Goal: Task Accomplishment & Management: Manage account settings

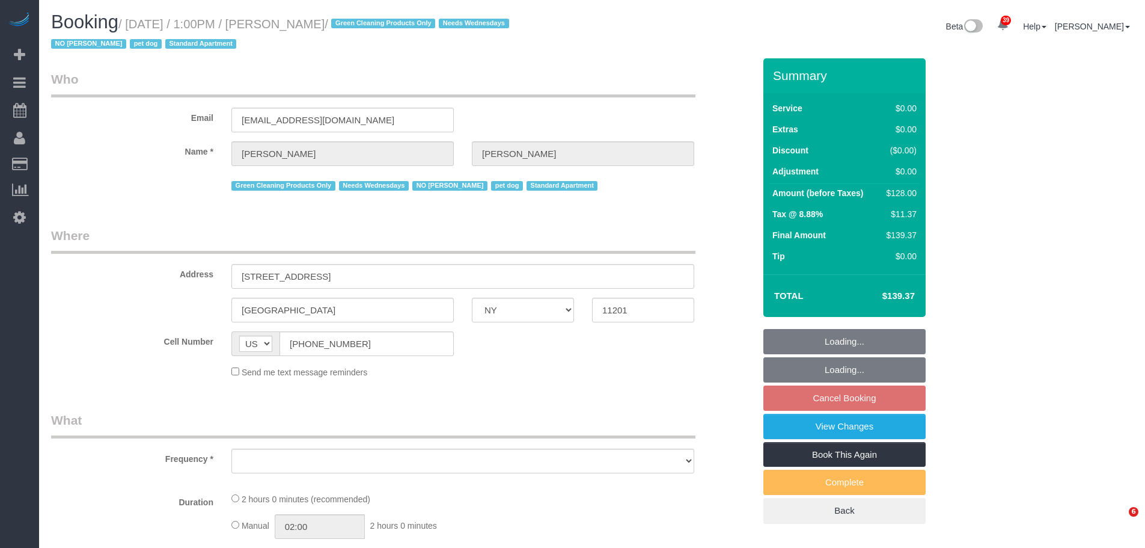
select select "NY"
select select "string:stripe-pm_1RN3sH4VGloSiKo7cD90aCm4"
select select "spot4"
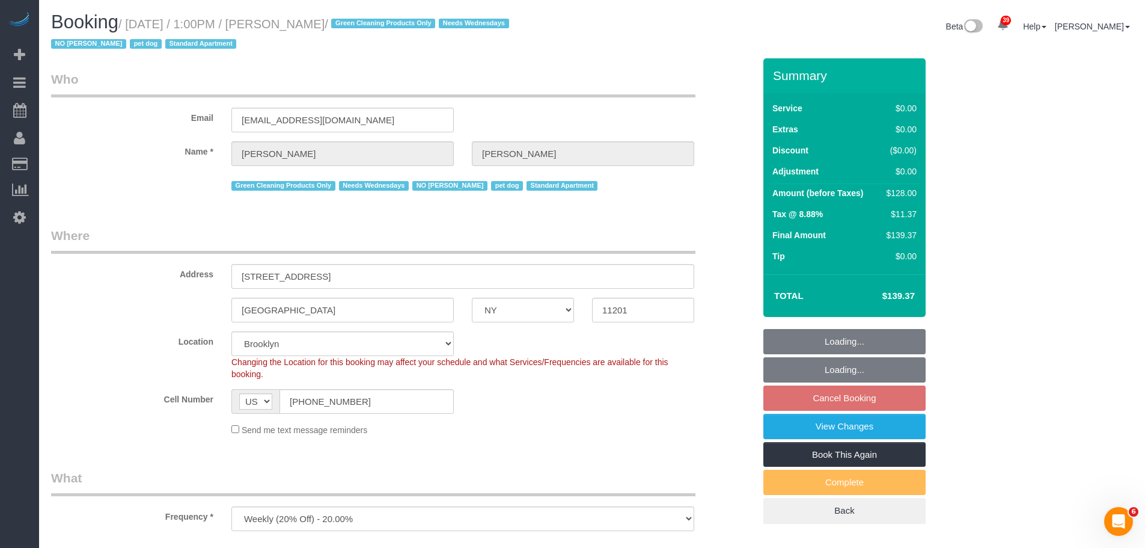
select select "object:841"
select select "1"
select select "number:57"
select select "number:74"
select select "number:13"
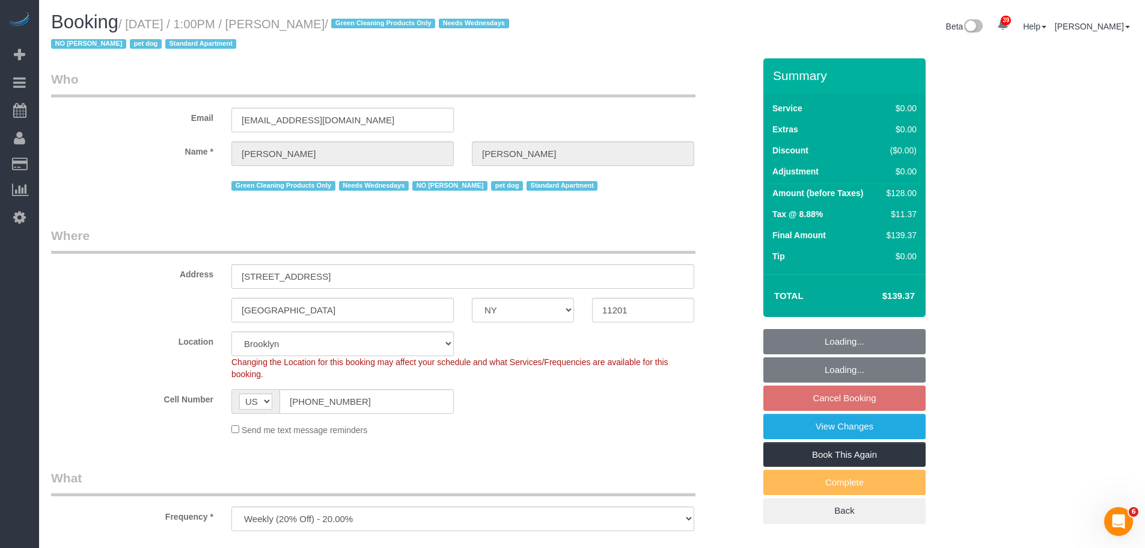
select select "number:7"
select select "spot62"
select select "object:1451"
select select "1"
click at [613, 89] on legend "Who" at bounding box center [373, 83] width 645 height 27
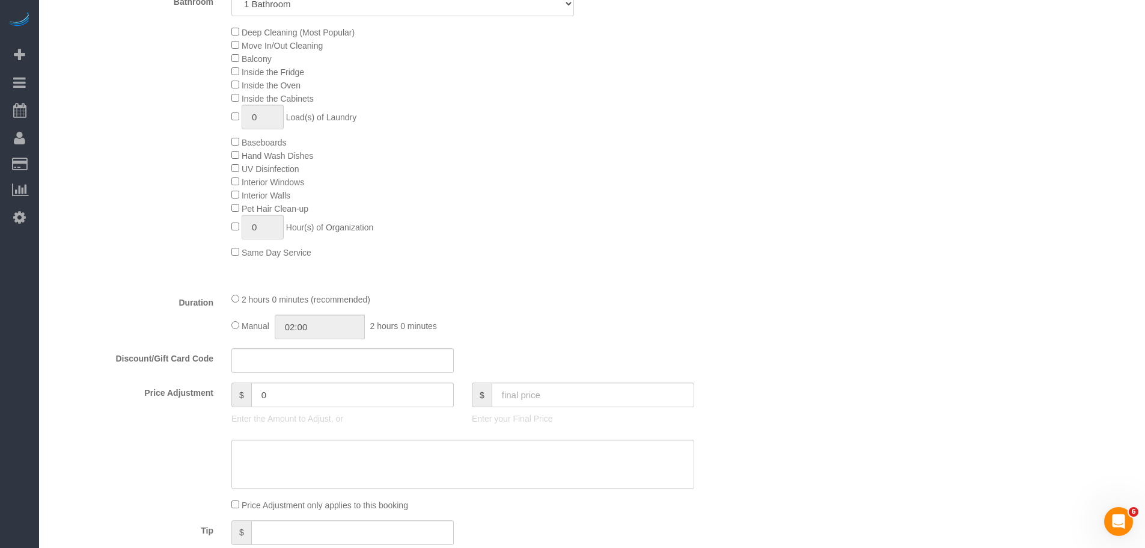
scroll to position [782, 0]
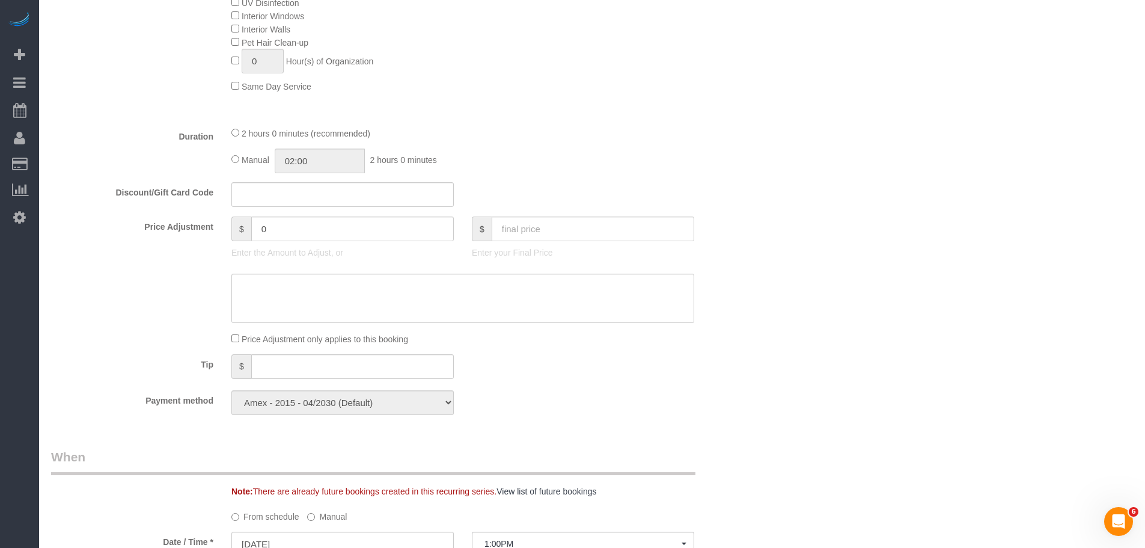
click at [440, 147] on div "2 hours 0 minutes (recommended) Manual 02:00 2 hours 0 minutes" at bounding box center [462, 149] width 481 height 47
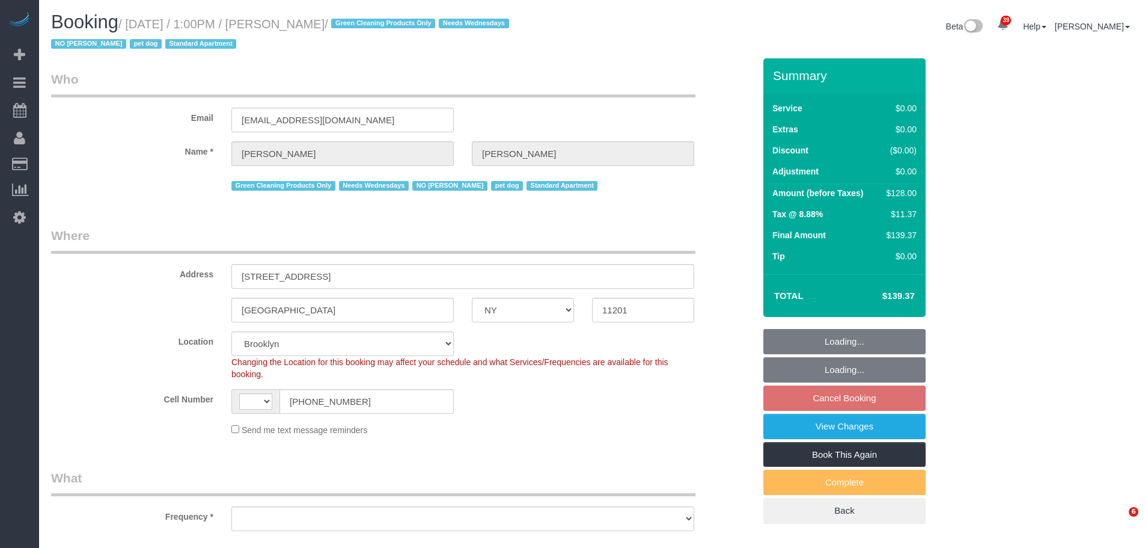
select select "NY"
select select "spot4"
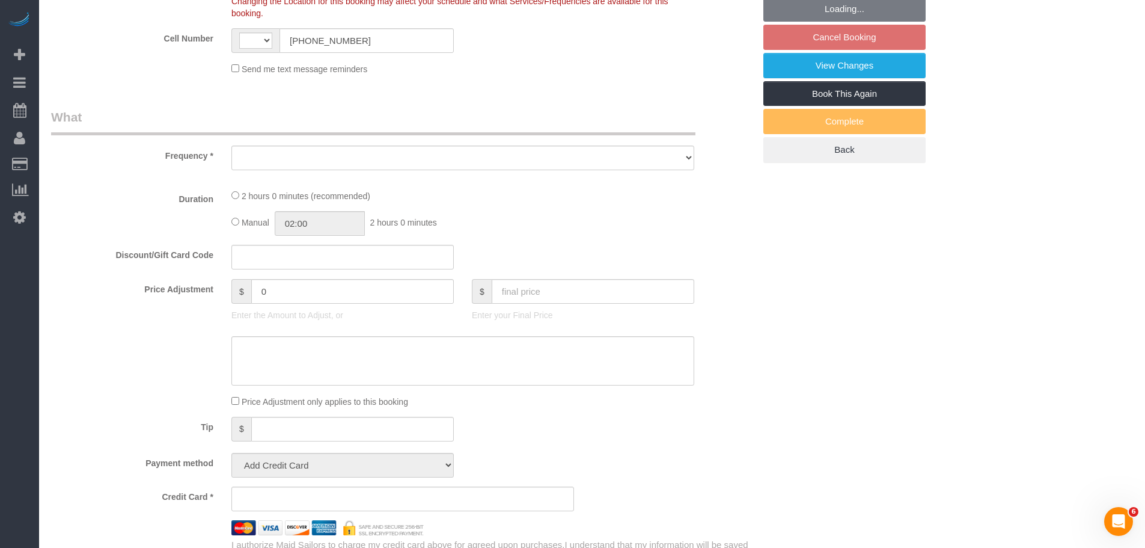
select select "string:US"
select select "object:986"
select select "number:57"
select select "number:74"
select select "number:13"
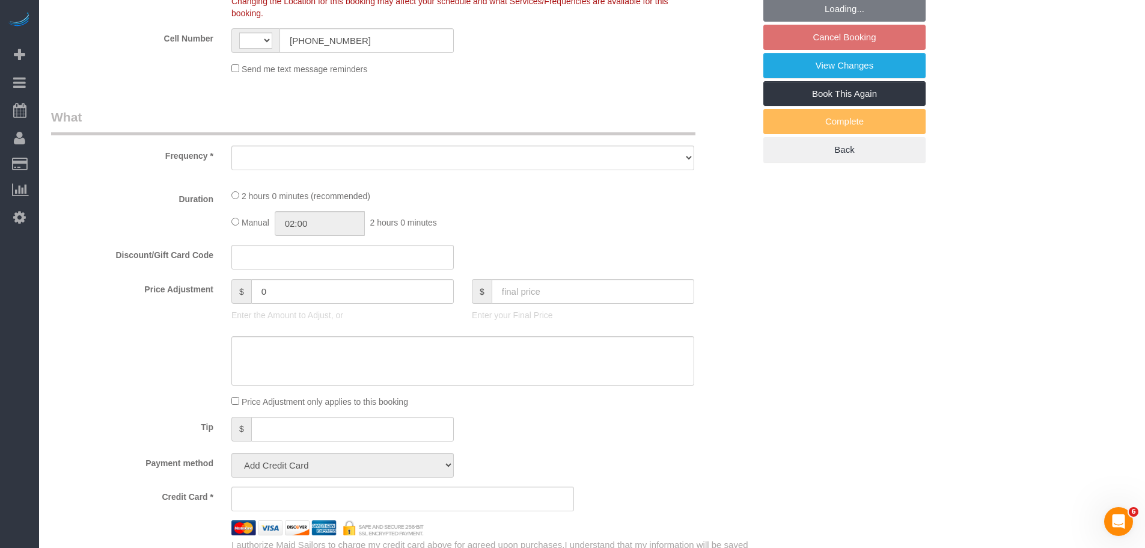
select select "number:7"
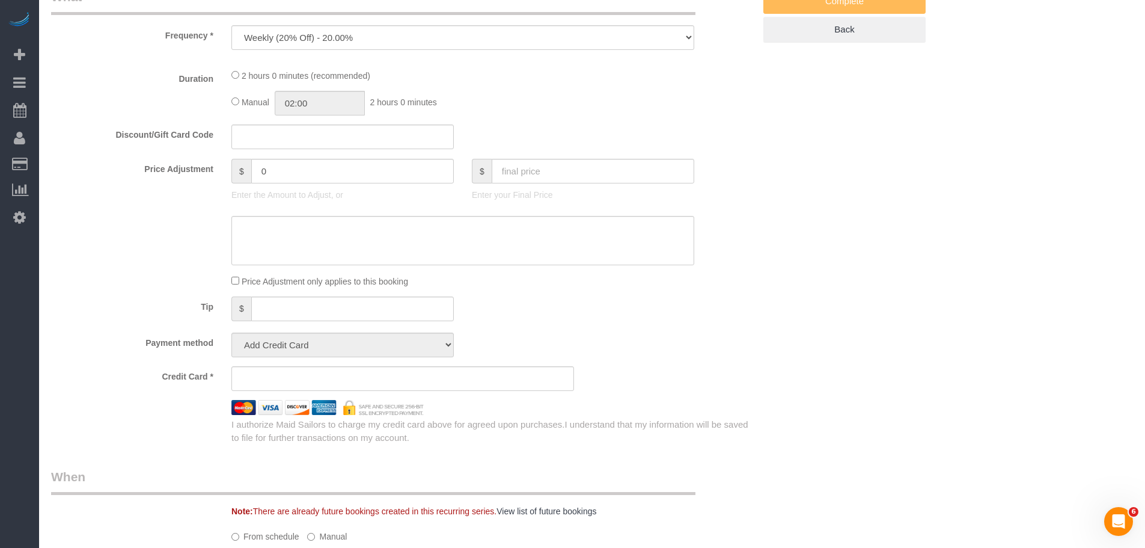
select select "string:stripe-pm_1RN3sH4VGloSiKo7cD90aCm4"
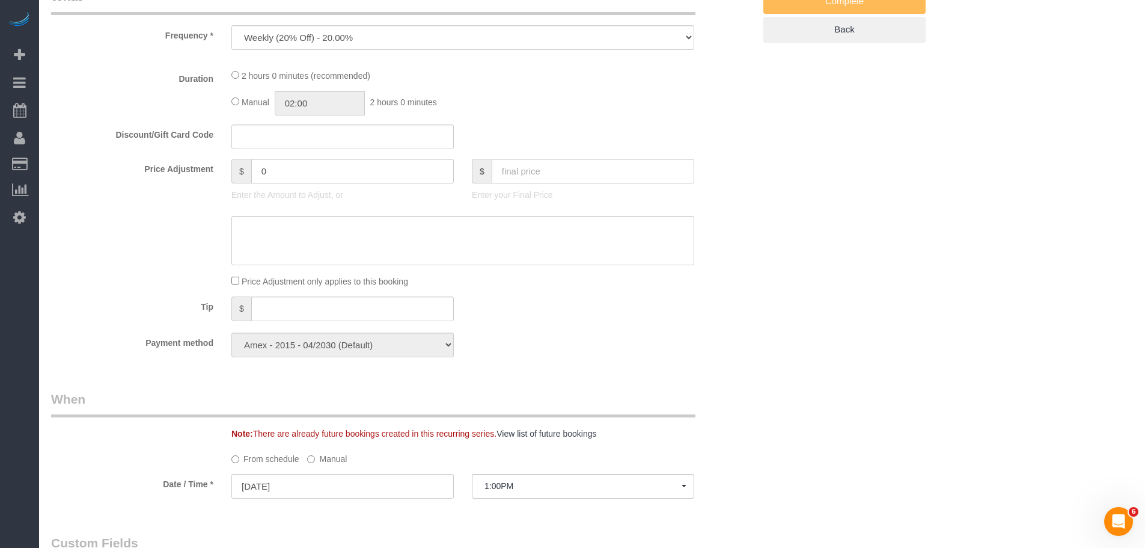
select select
select select "object:1348"
select select "spot62"
select select "1"
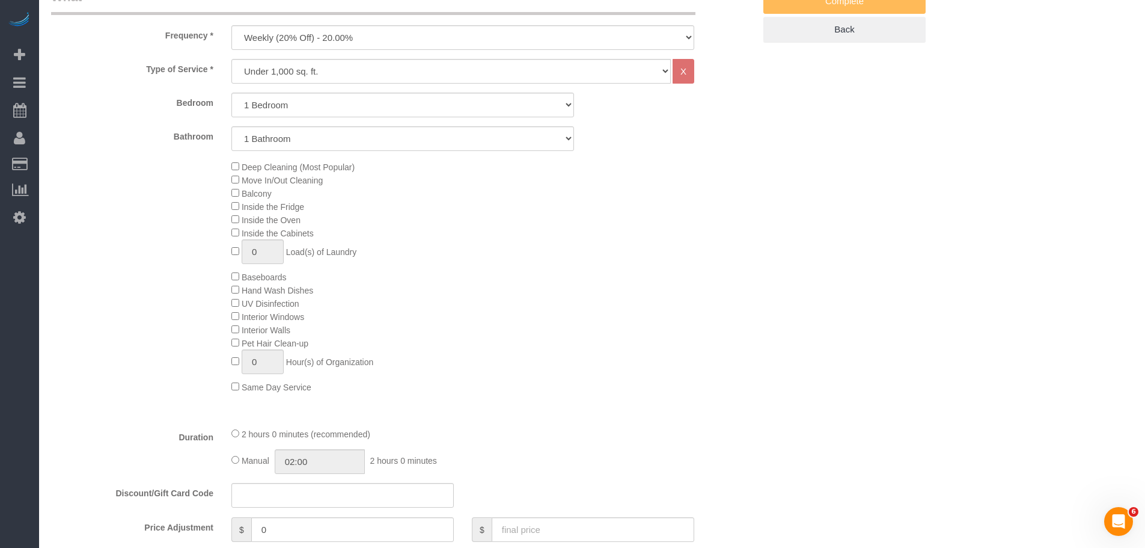
select select "1"
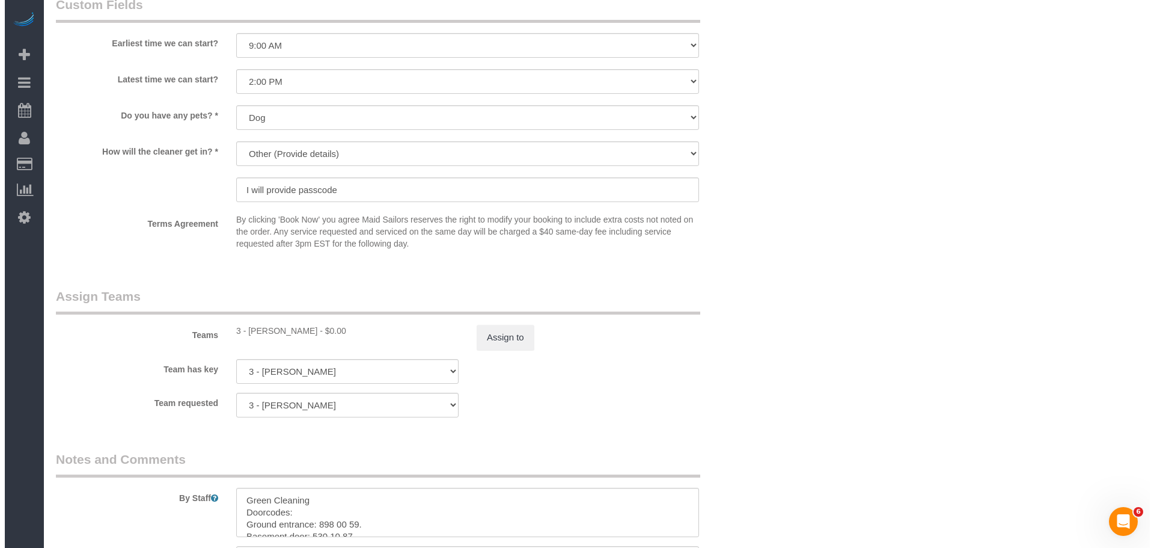
scroll to position [1383, 0]
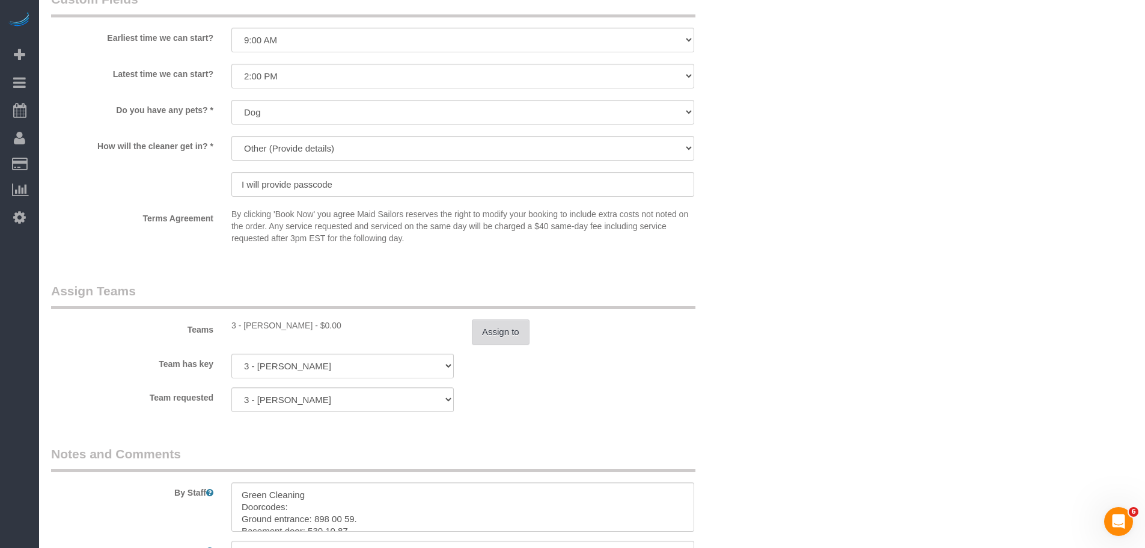
click at [492, 331] on button "Assign to" at bounding box center [501, 331] width 58 height 25
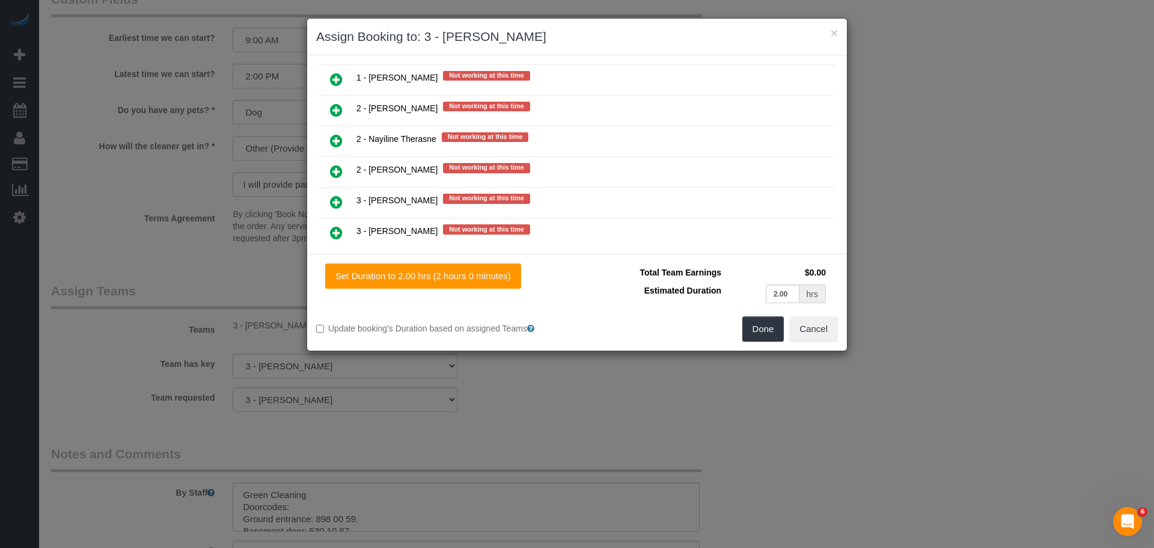
scroll to position [1744, 0]
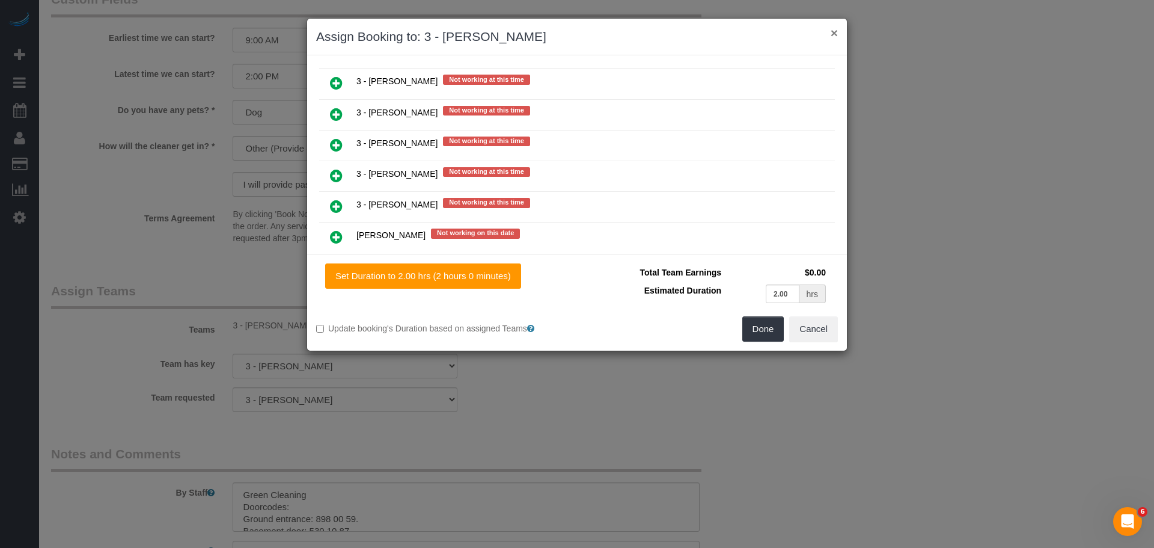
click at [837, 36] on button "×" at bounding box center [834, 32] width 7 height 13
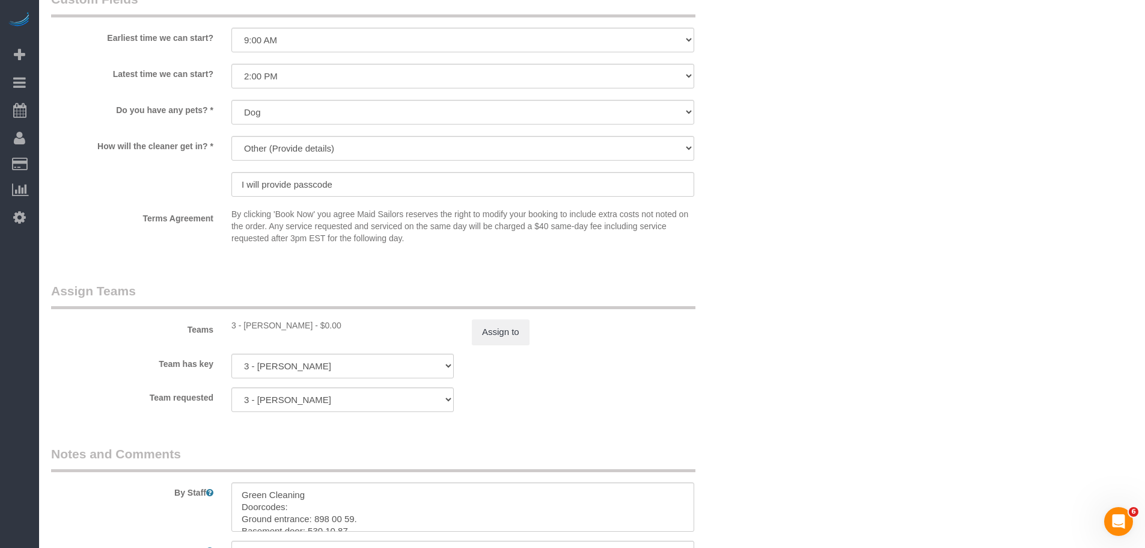
click at [583, 319] on div "Teams 3 - Ana Araujo - $0.00 Assign to" at bounding box center [403, 313] width 722 height 63
click at [510, 325] on button "Assign to" at bounding box center [501, 331] width 58 height 25
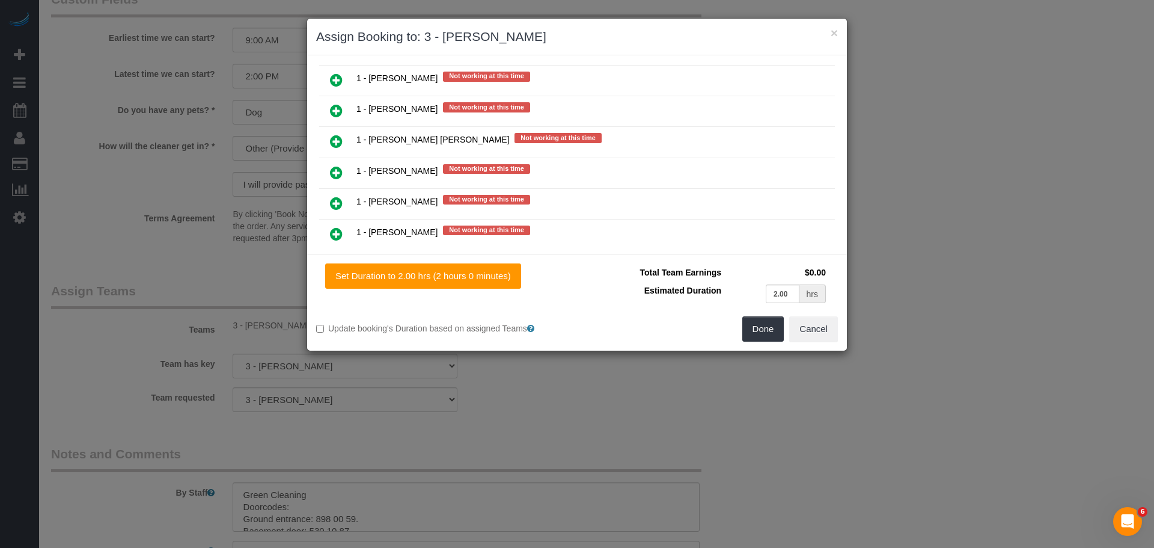
scroll to position [1263, 0]
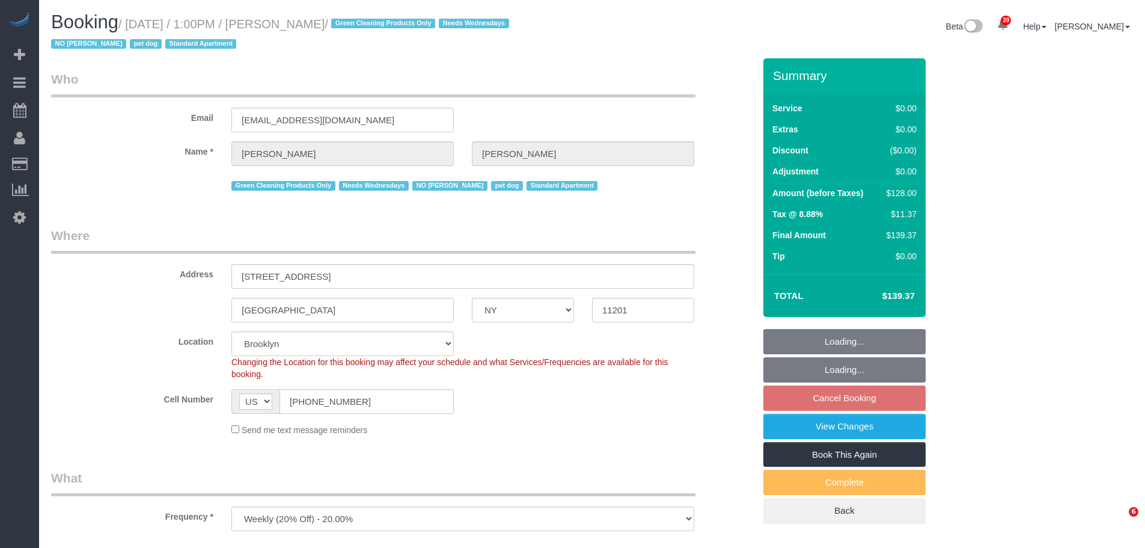
select select "NY"
select select "number:57"
select select "number:74"
select select "number:13"
select select "number:7"
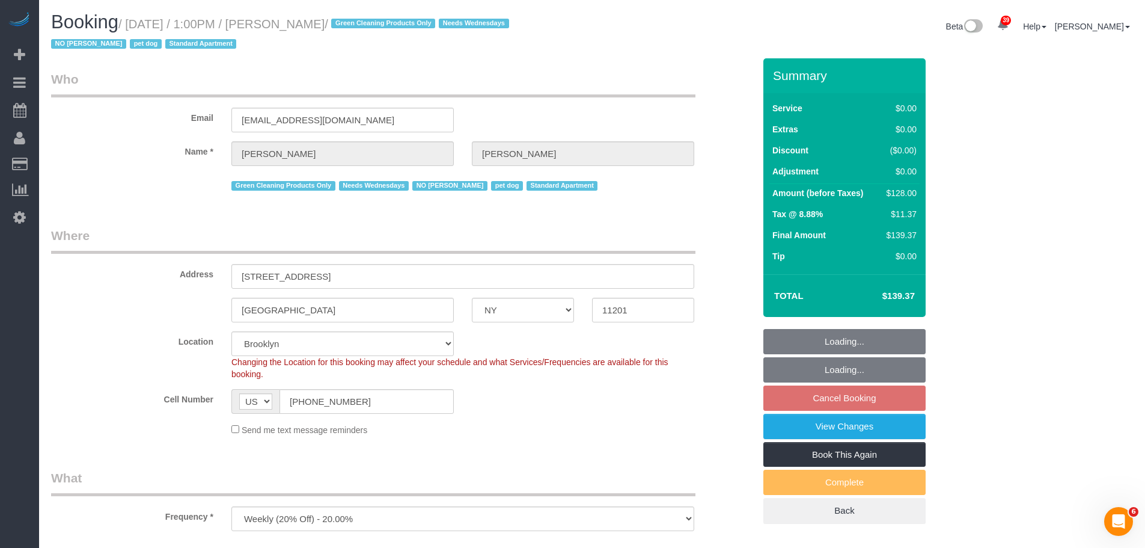
select select "string:stripe-pm_1RN3sH4VGloSiKo7cD90aCm4"
select select "spot4"
select select "object:990"
select select "1"
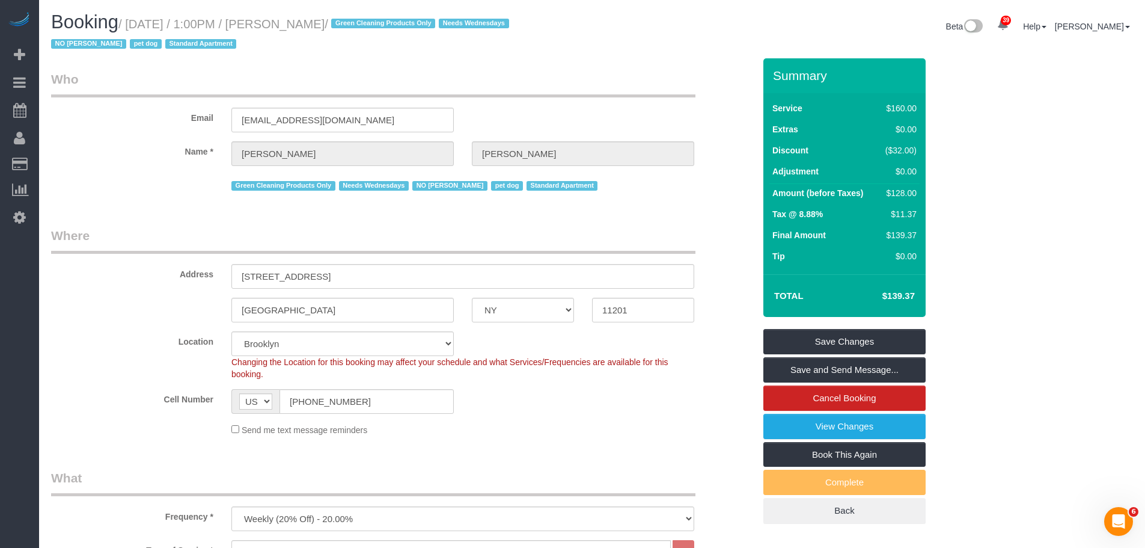
click at [577, 86] on legend "Who" at bounding box center [373, 83] width 645 height 27
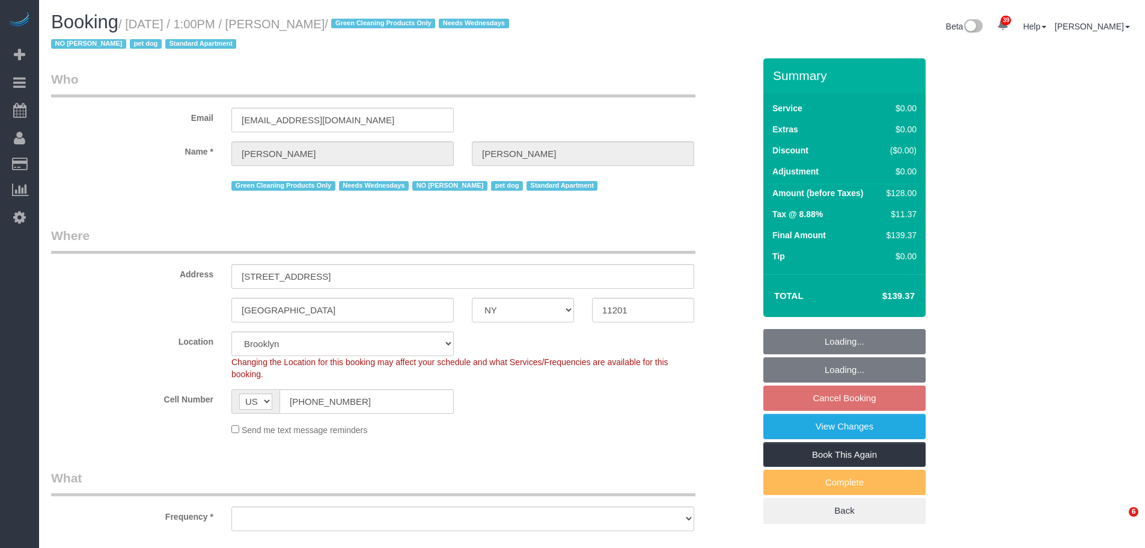
select select "NY"
select select "spot4"
select select "object:841"
select select "number:57"
select select "number:74"
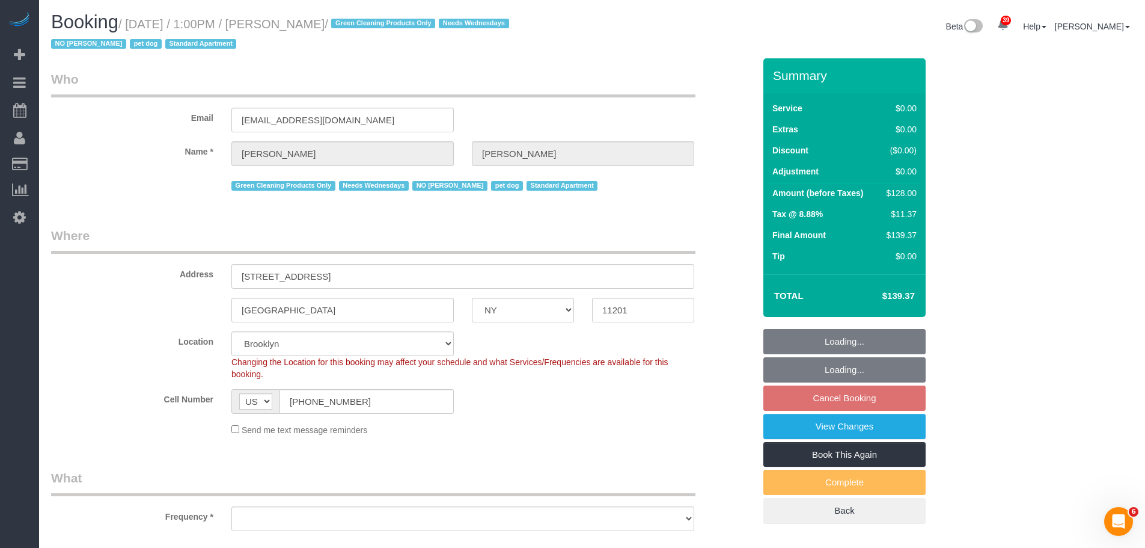
select select "number:13"
select select "number:7"
select select "object:1348"
select select "1"
select select "spot62"
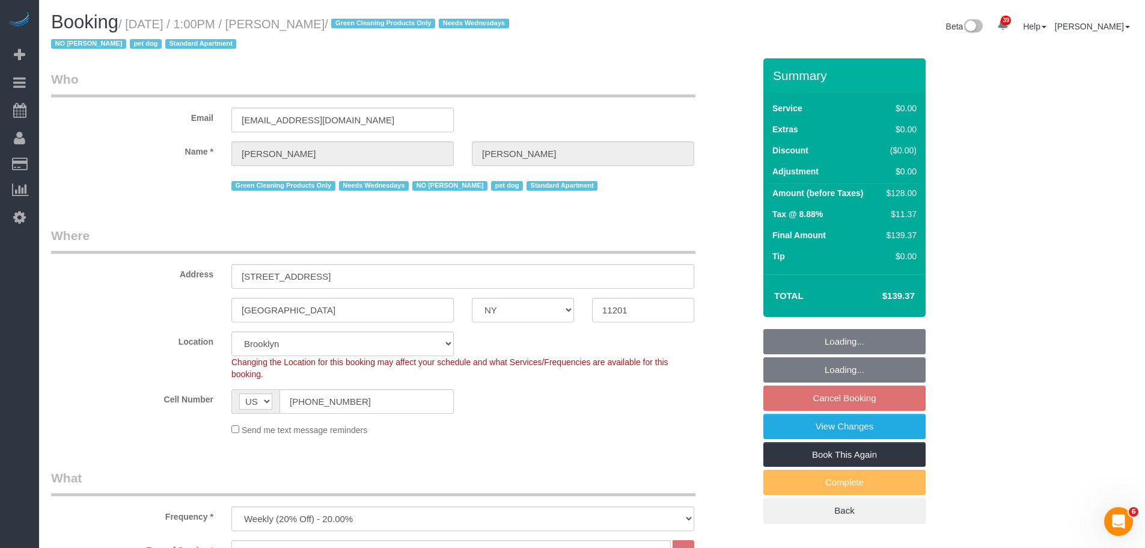
select select "1"
select select "NY"
select select "1"
select select "spot4"
select select "number:57"
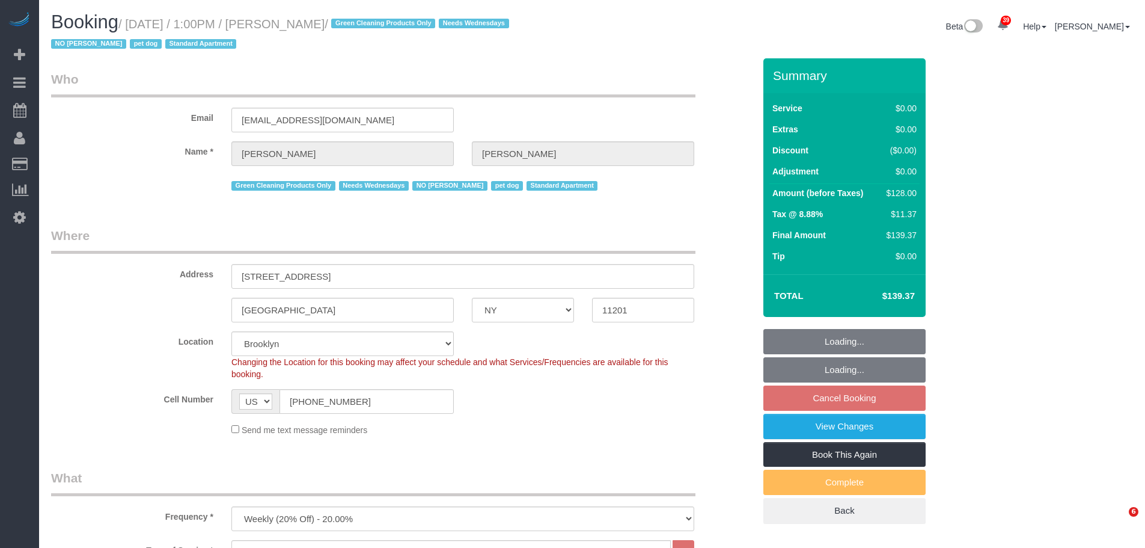
select select "number:74"
select select "number:13"
select select "number:7"
select select "string:stripe-pm_1RN3sH4VGloSiKo7cD90aCm4"
select select "1"
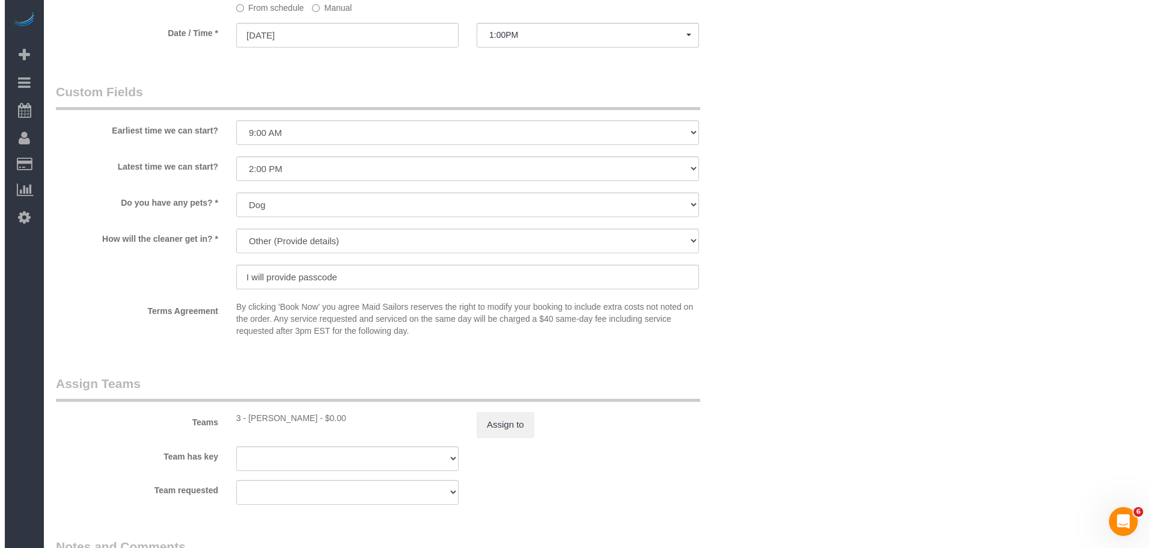
scroll to position [1383, 0]
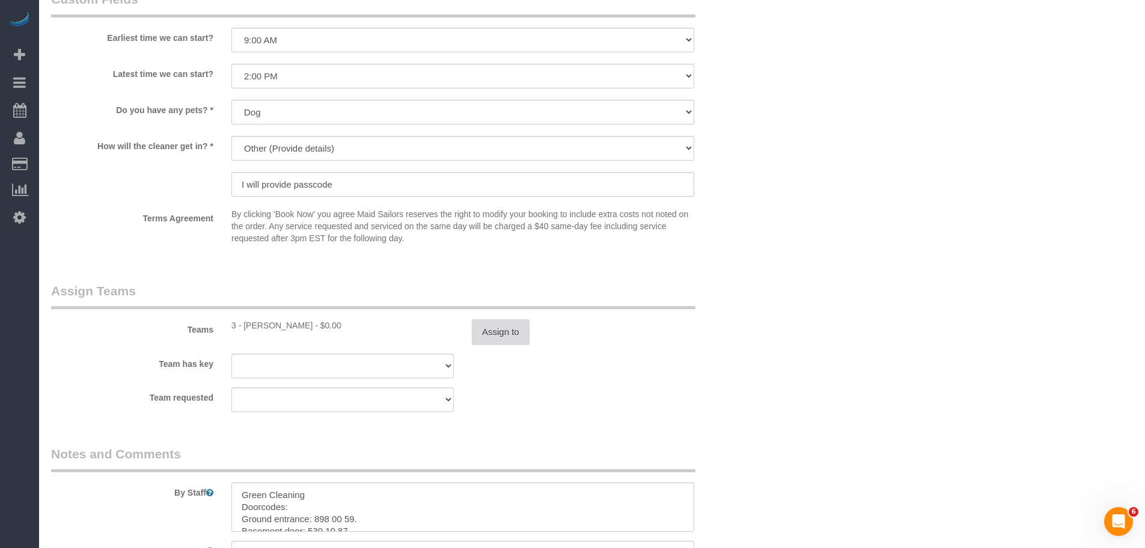
click at [521, 335] on button "Assign to" at bounding box center [501, 331] width 58 height 25
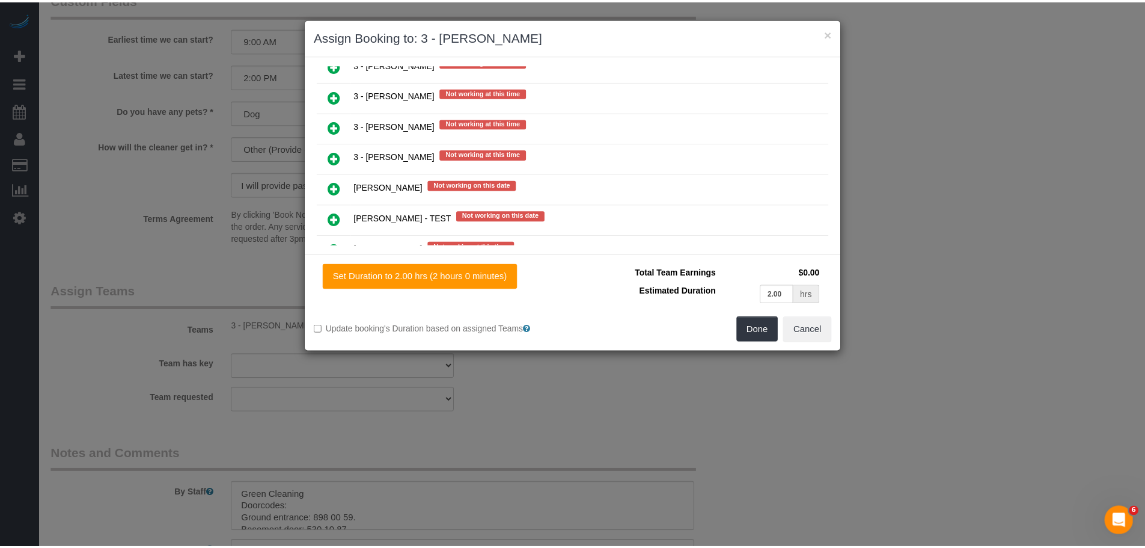
scroll to position [1804, 0]
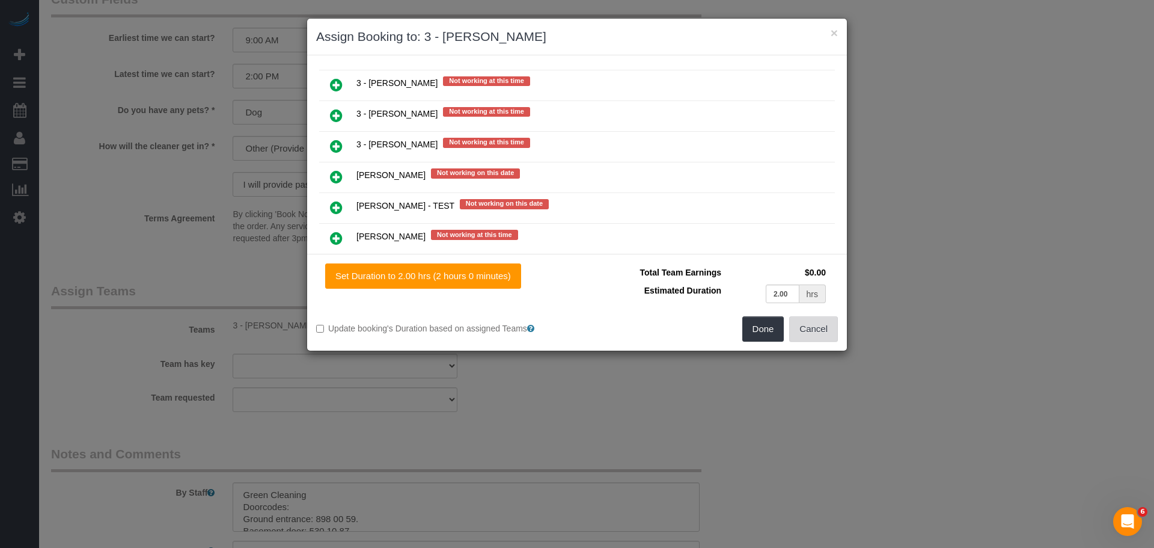
click at [811, 333] on button "Cancel" at bounding box center [813, 328] width 49 height 25
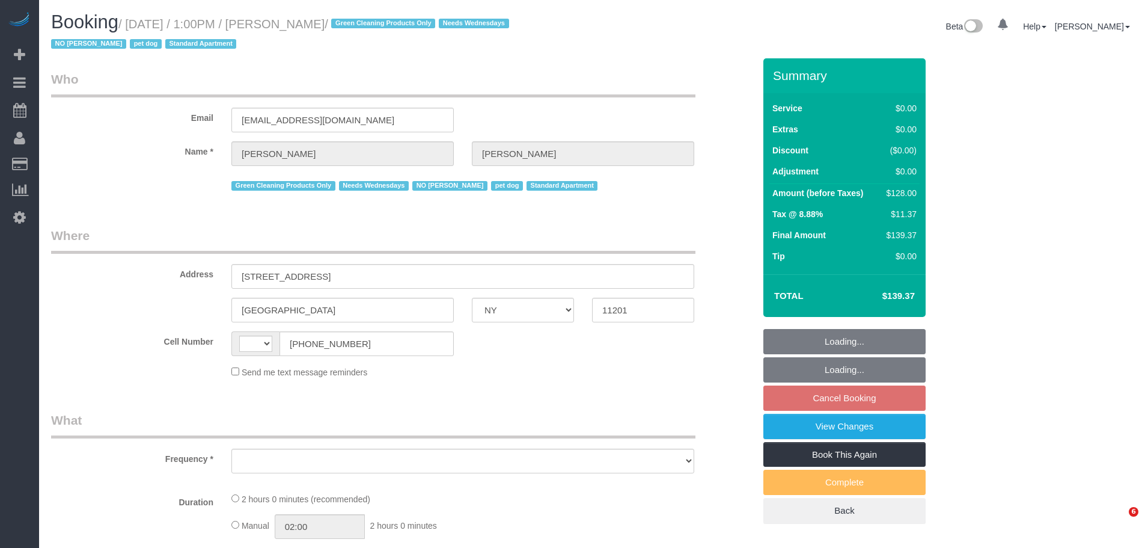
select select "NY"
select select "object:584"
select select "number:57"
select select "number:74"
select select "number:13"
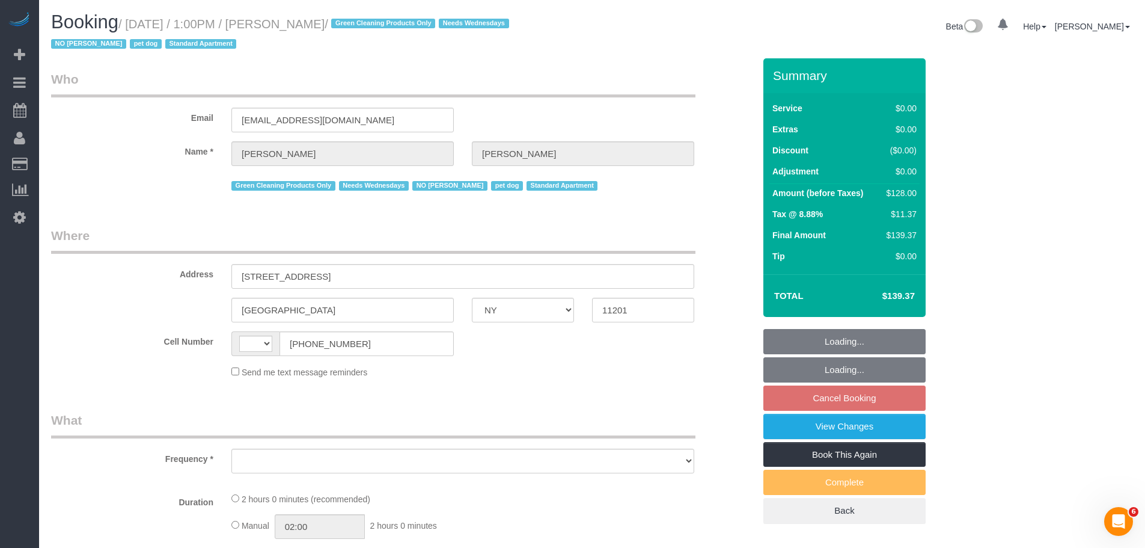
select select "number:7"
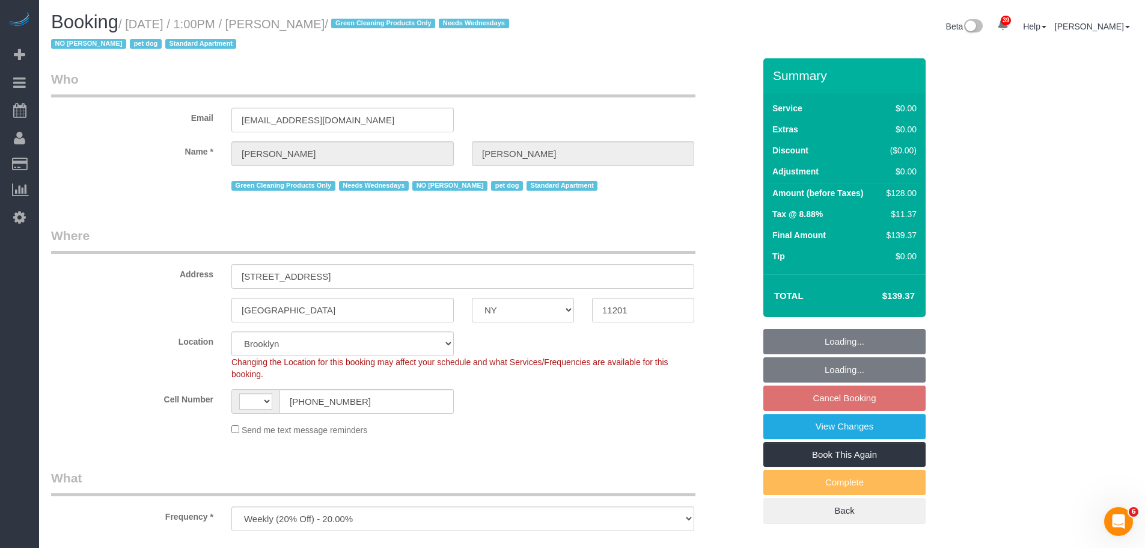
select select "object:739"
select select "string:stripe-pm_1RN3sH4VGloSiKo7cD90aCm4"
select select "spot4"
select select "1"
select select "string:US"
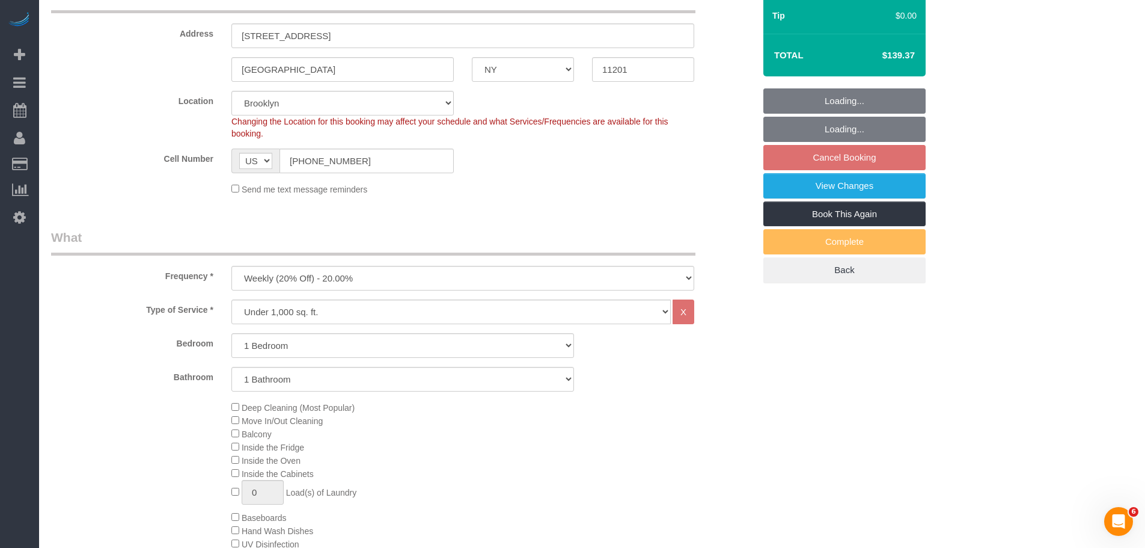
select select "1"
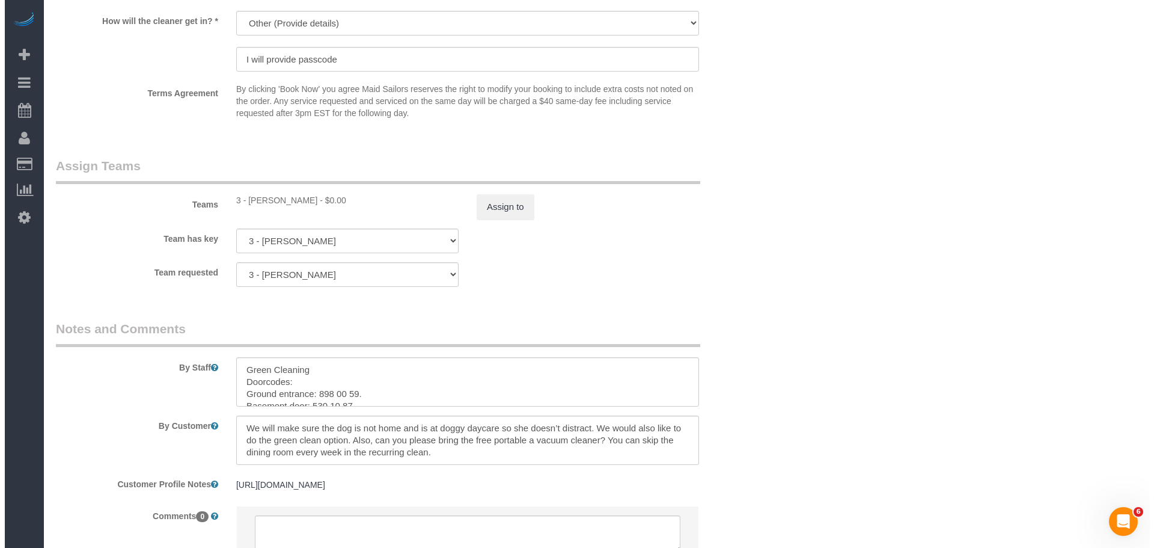
scroll to position [1563, 0]
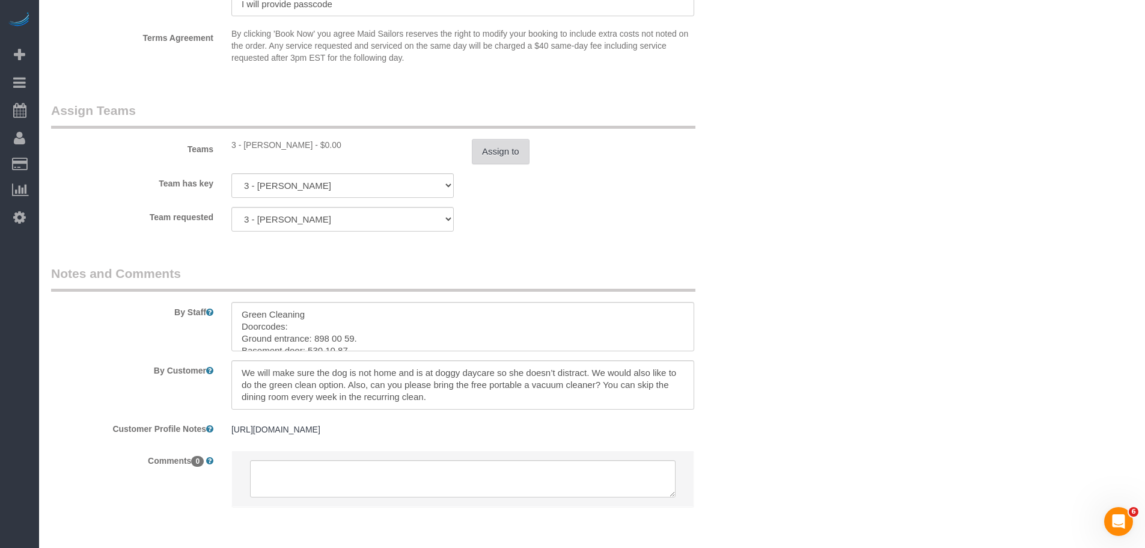
click at [498, 143] on button "Assign to" at bounding box center [501, 151] width 58 height 25
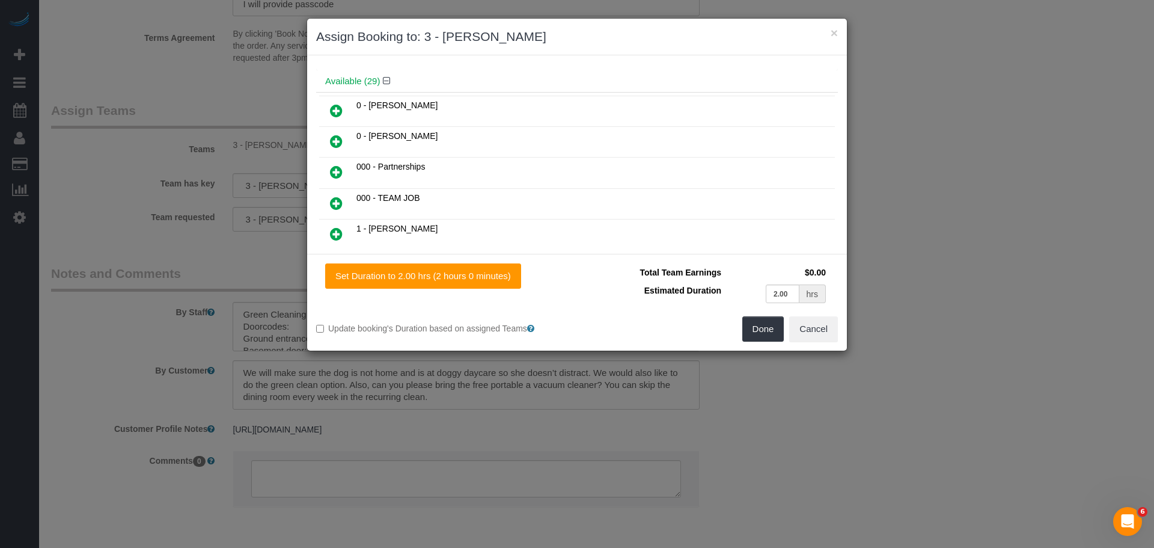
scroll to position [180, 0]
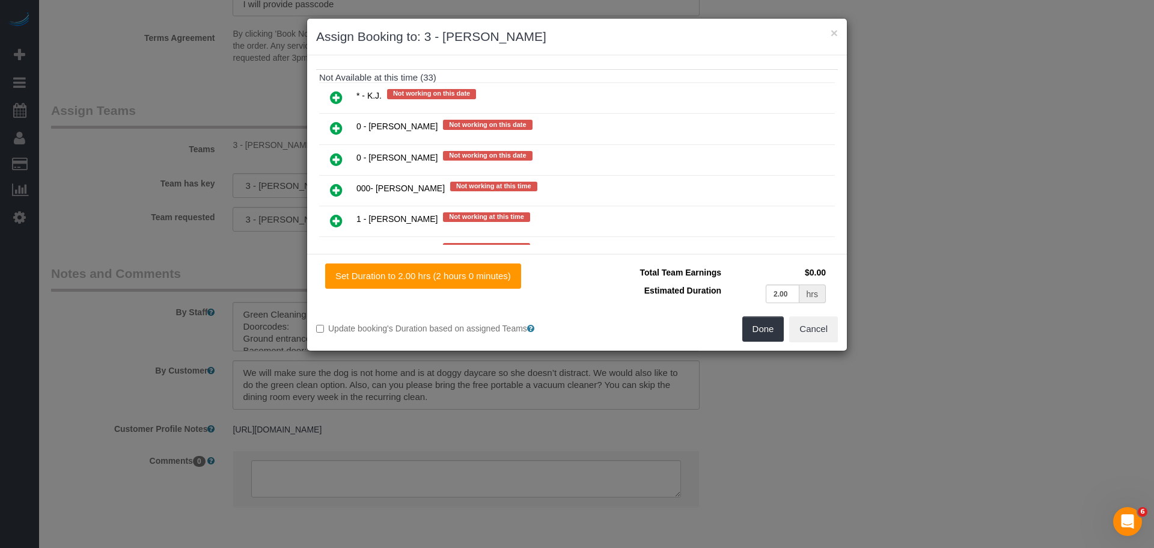
click at [330, 123] on icon at bounding box center [336, 128] width 13 height 14
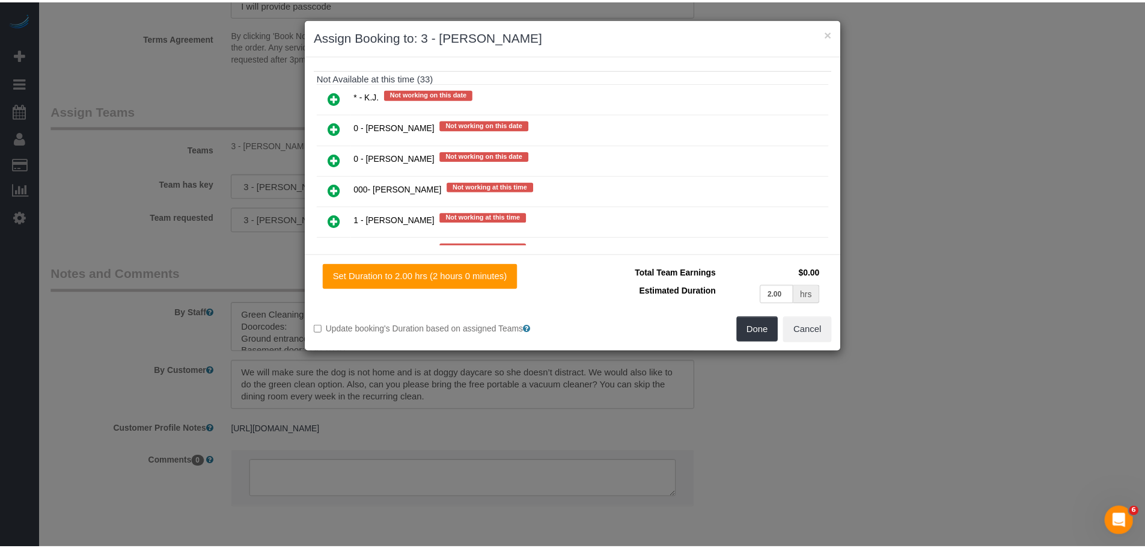
scroll to position [1053, 0]
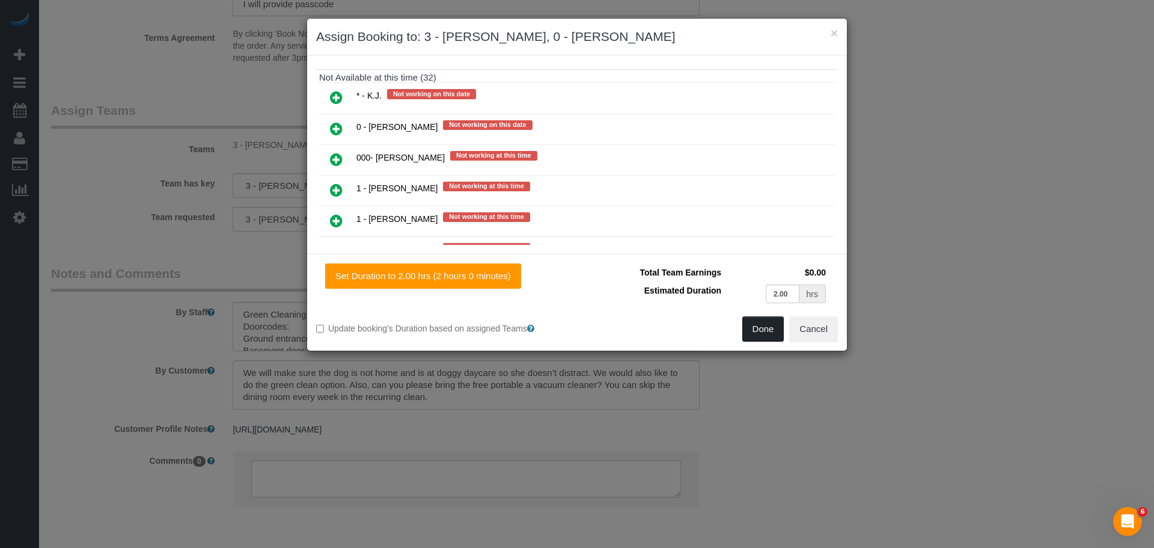
click at [760, 326] on button "Done" at bounding box center [764, 328] width 42 height 25
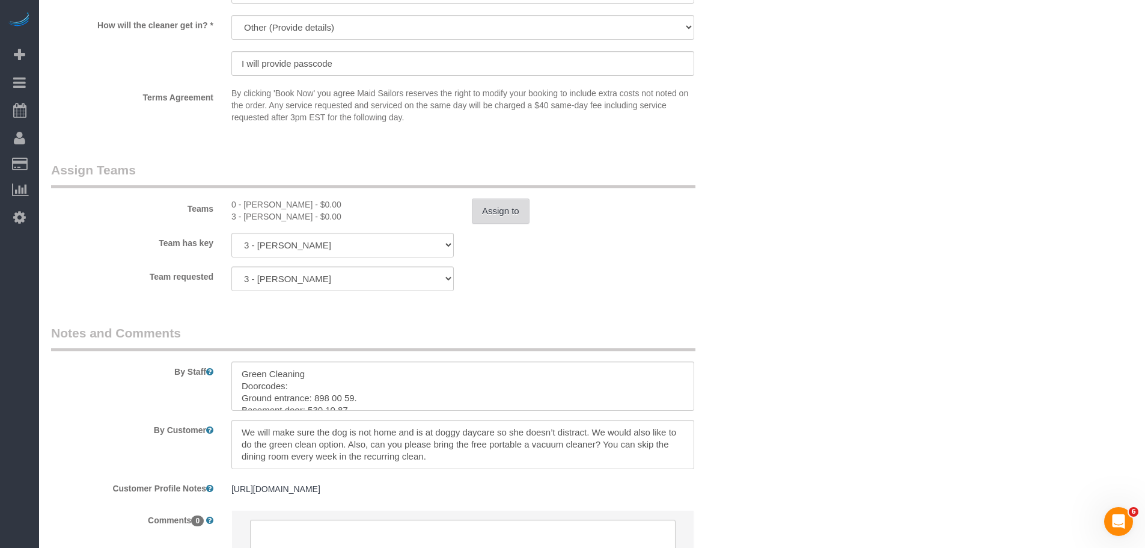
scroll to position [1503, 0]
click at [255, 214] on div "3 - Ana Araujo - $0.00" at bounding box center [342, 217] width 222 height 12
click at [277, 214] on div "3 - Ana Araujo - $0.00" at bounding box center [342, 217] width 222 height 12
copy div "Ana Araujo"
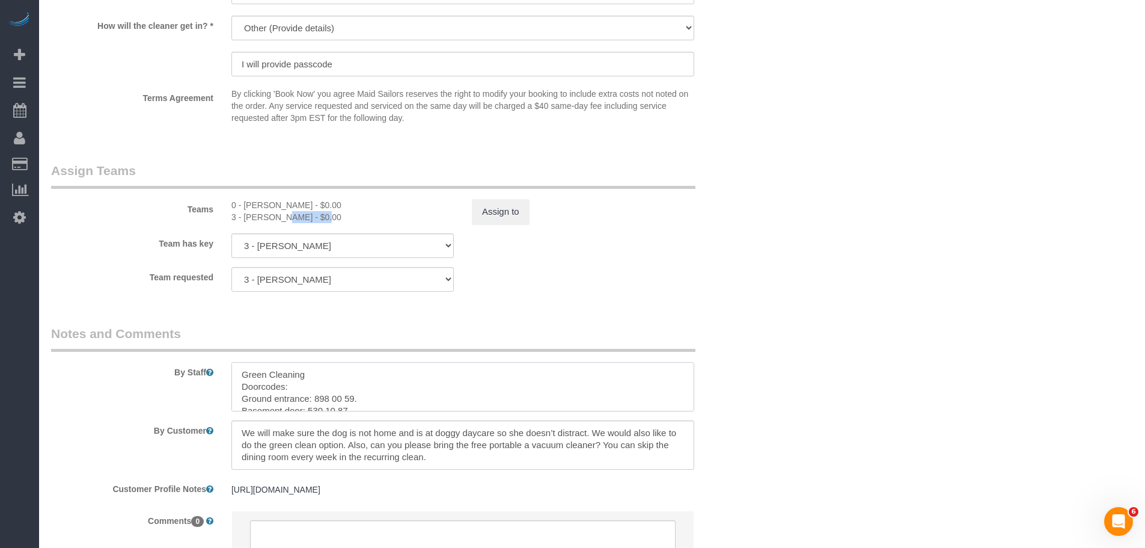
click at [241, 375] on textarea at bounding box center [462, 386] width 463 height 49
paste textarea "Ana Araujo"
click at [247, 207] on div "0 - Corina Tenempaguay - $0.00" at bounding box center [342, 205] width 222 height 12
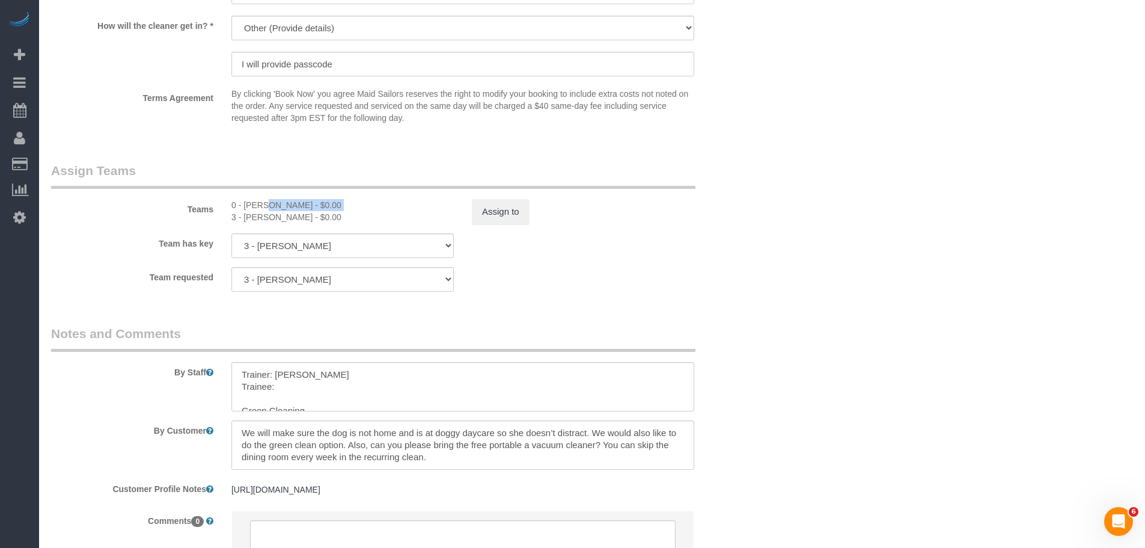
click at [259, 204] on div "0 - Corina Tenempaguay - $0.00" at bounding box center [342, 205] width 222 height 12
click at [289, 202] on div "0 - Corina Tenempaguay - $0.00" at bounding box center [342, 205] width 222 height 12
click at [285, 388] on textarea at bounding box center [462, 386] width 463 height 49
paste textarea "Corina Tenempaguay"
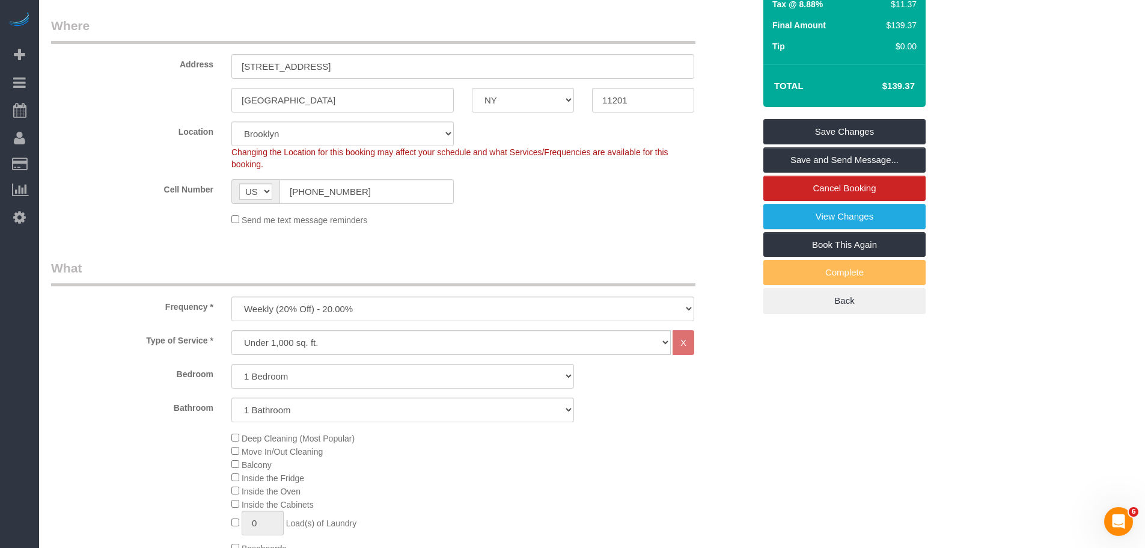
scroll to position [60, 0]
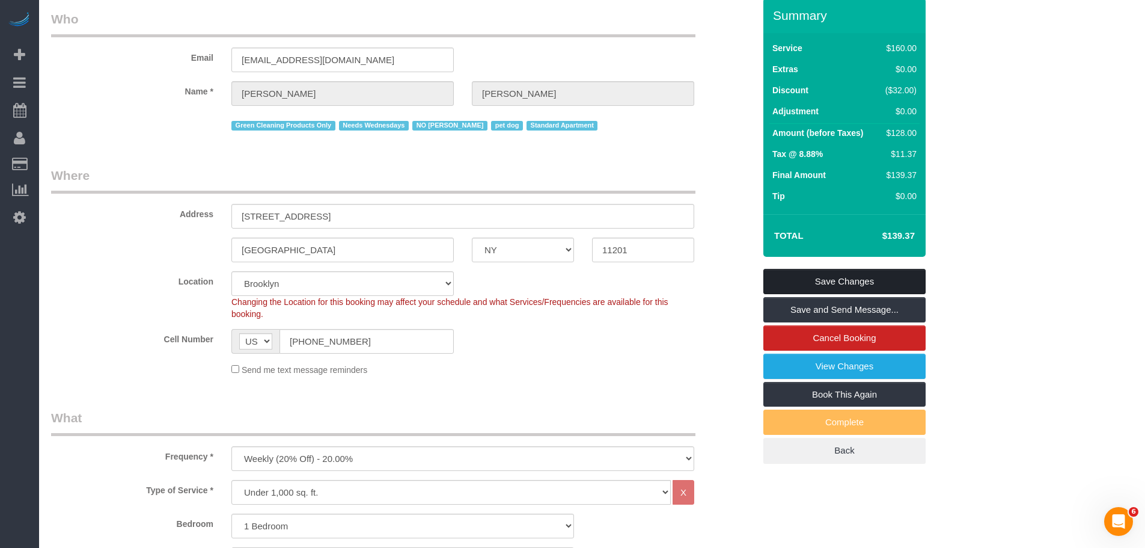
type textarea "Trainer: Ana Araujo Trainee: Corina Tenempaguay (Please wait for the cleaner) G…"
drag, startPoint x: 866, startPoint y: 280, endPoint x: 857, endPoint y: 280, distance: 8.4
click at [866, 280] on link "Save Changes" at bounding box center [845, 281] width 162 height 25
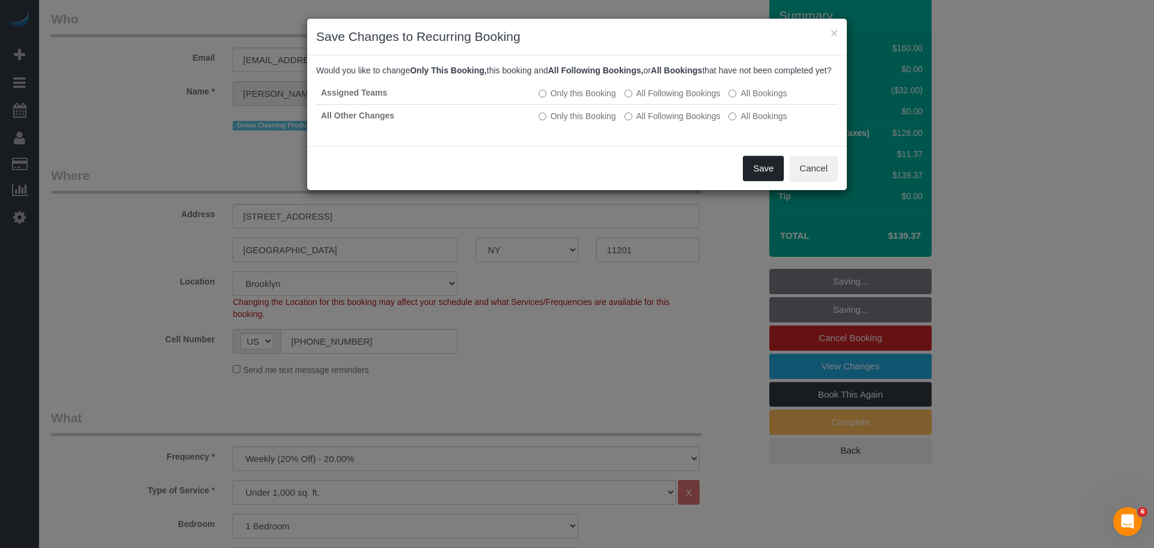
click at [768, 181] on button "Save" at bounding box center [763, 168] width 41 height 25
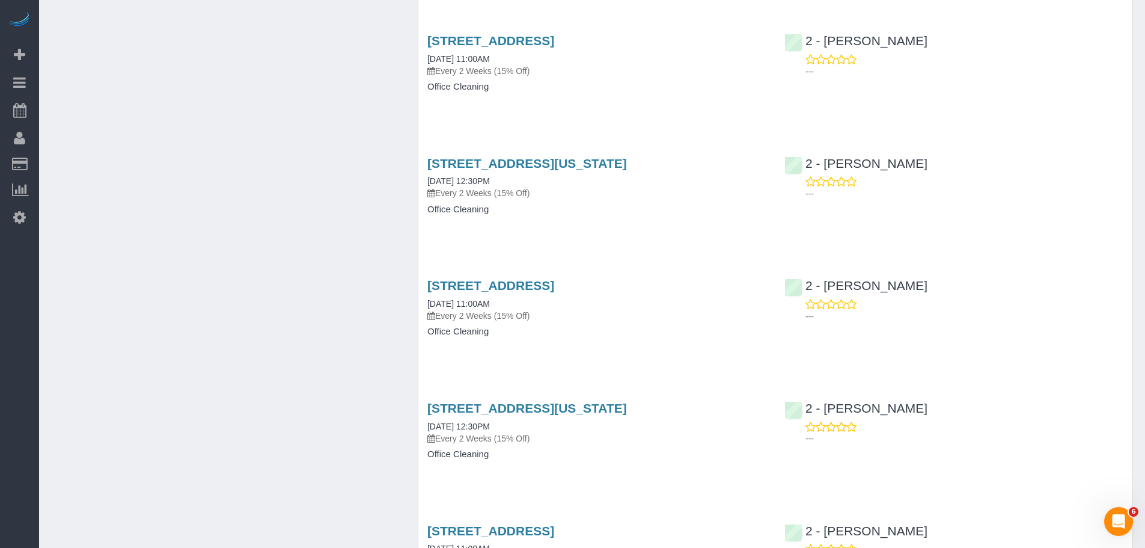
scroll to position [2695, 0]
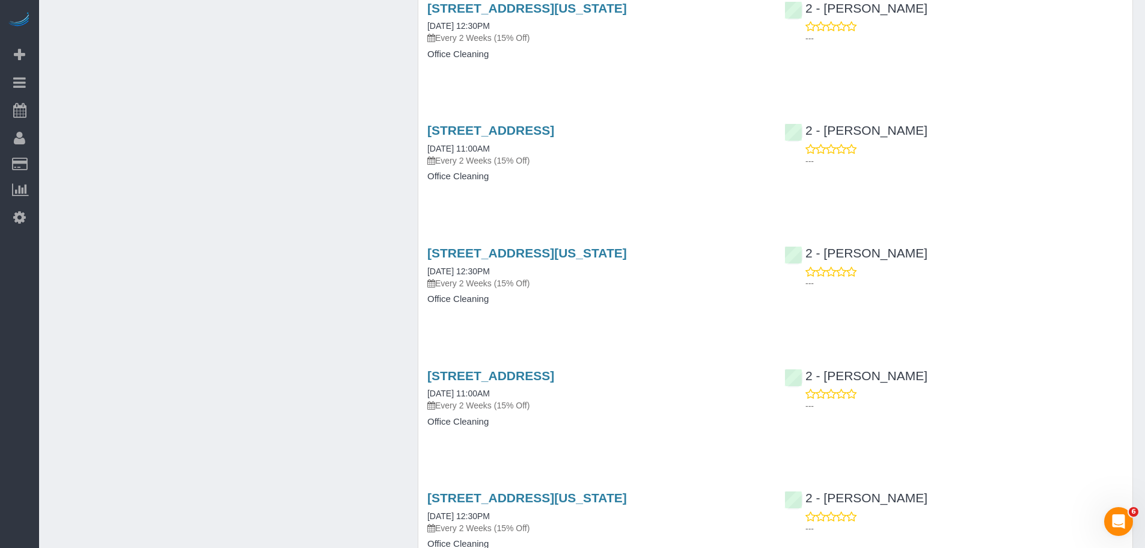
scroll to position [2816, 0]
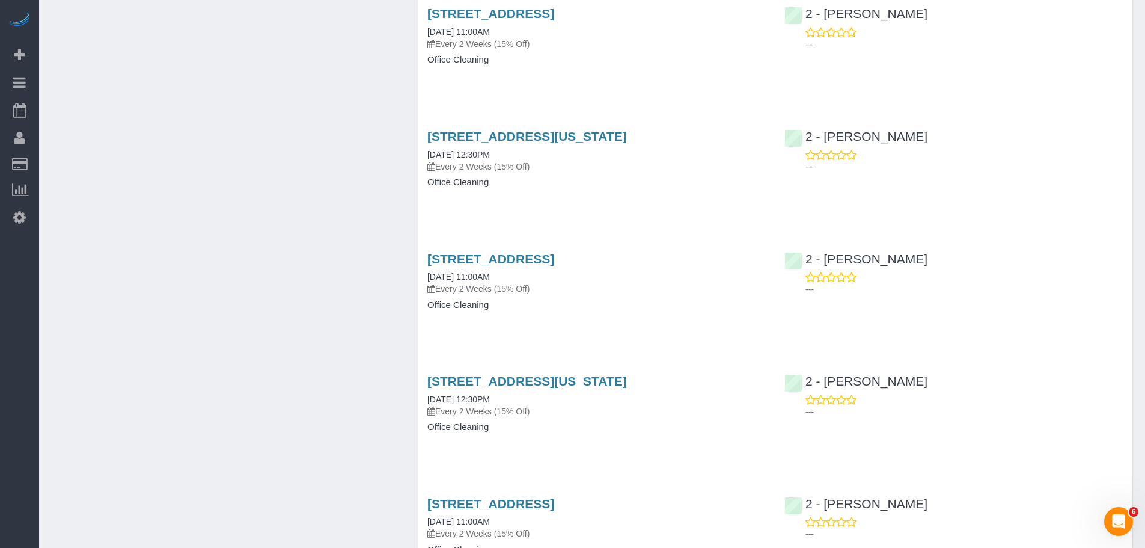
click at [720, 346] on div "Service Feedback [STREET_ADDRESS] [DATE] 11:00AM Every 2 Weeks (15% Off) Office…" at bounding box center [776, 338] width 696 height 6111
click at [725, 338] on div "Service Feedback [STREET_ADDRESS] [DATE] 11:00AM Every 2 Weeks (15% Off) Office…" at bounding box center [776, 338] width 696 height 6111
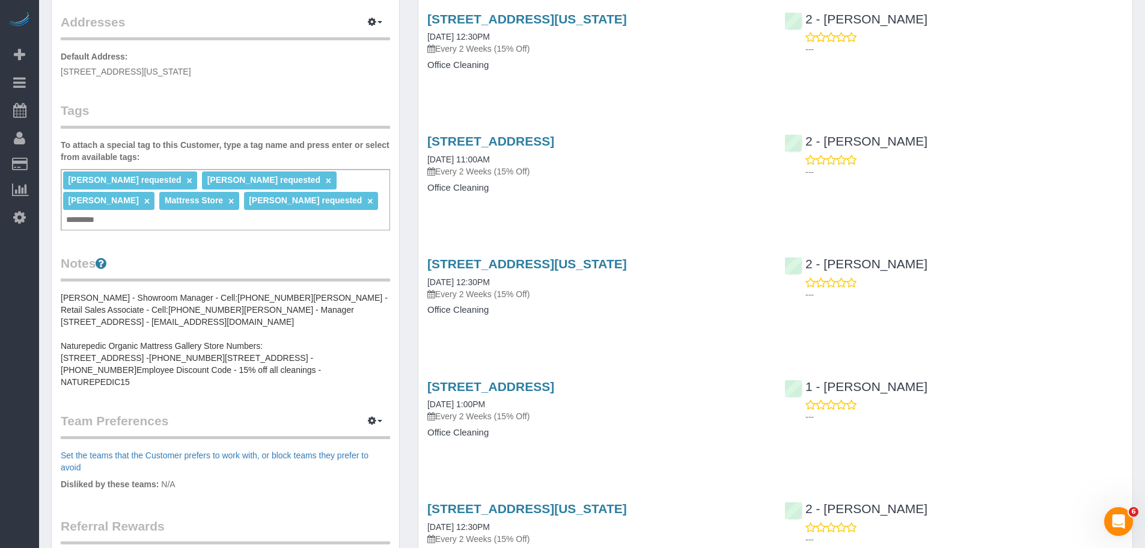
scroll to position [60, 0]
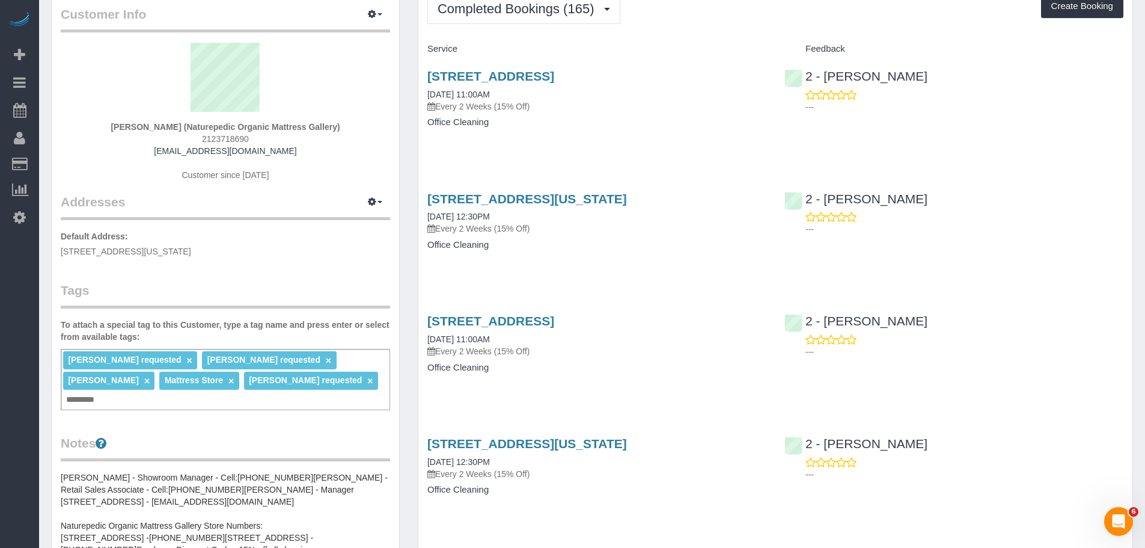
drag, startPoint x: 423, startPoint y: 72, endPoint x: 752, endPoint y: 73, distance: 328.3
click at [752, 73] on div "85 North 3rd Street, Suite 117, Brooklyn, NY 11249 10/01/2025 11:00AM Every 2 W…" at bounding box center [596, 105] width 357 height 93
copy link "85 North 3rd Street, Suite 117, Brooklyn, NY 11249"
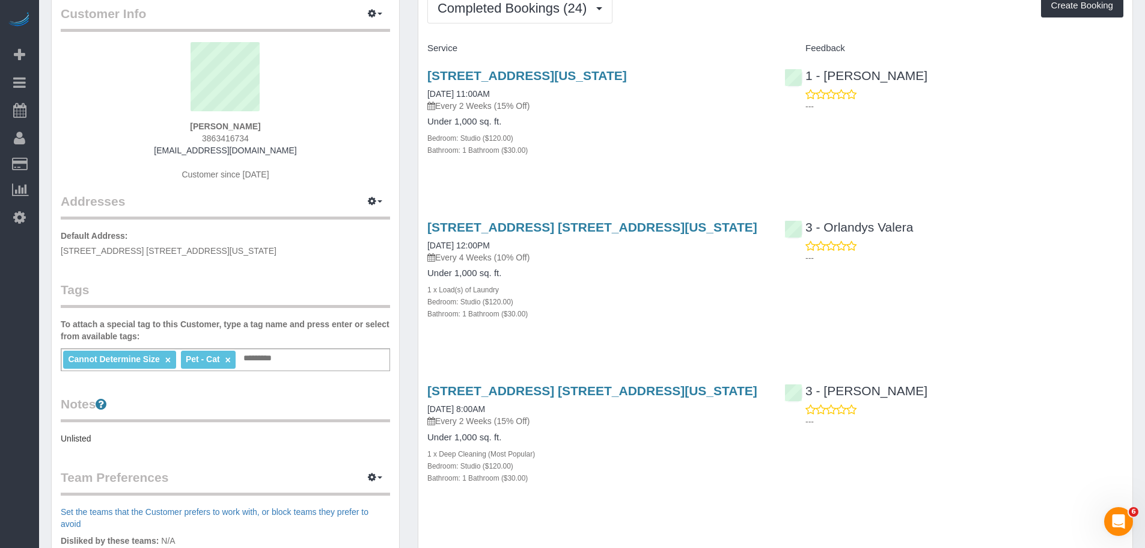
scroll to position [180, 0]
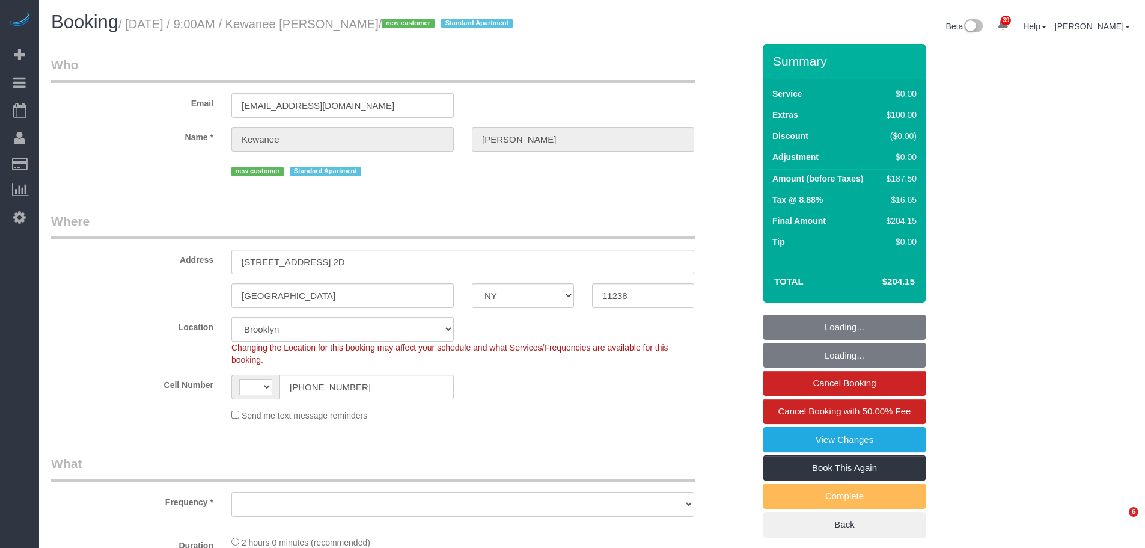
select select "NY"
select select "number:57"
select select "number:70"
select select "number:15"
select select "number:5"
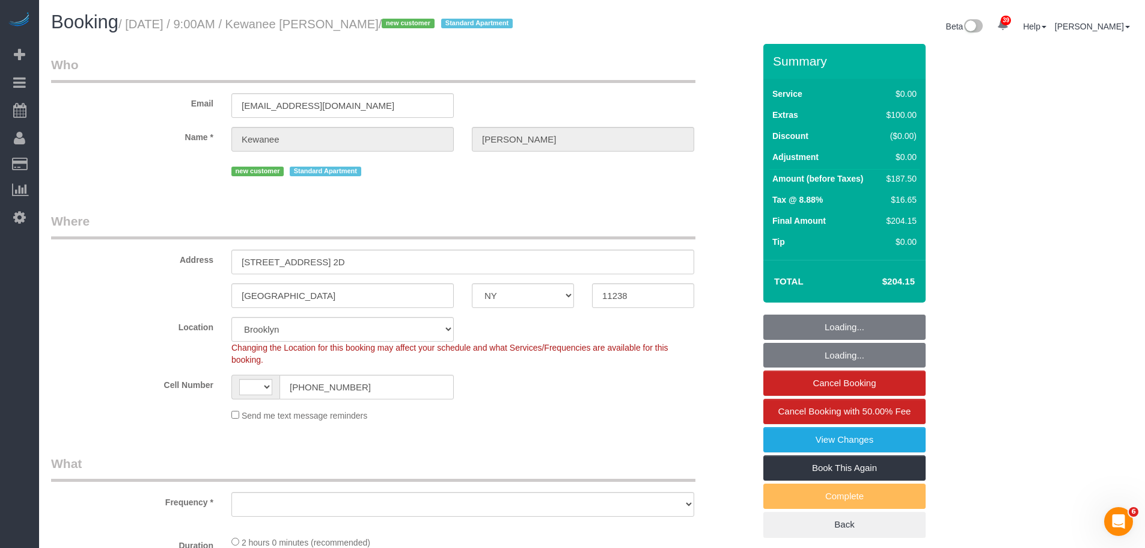
select select "string:US"
select select "string:stripe-pm_1SHvqI4VGloSiKo7nNuxZZ9Z"
select select "spot1"
select select "object:1445"
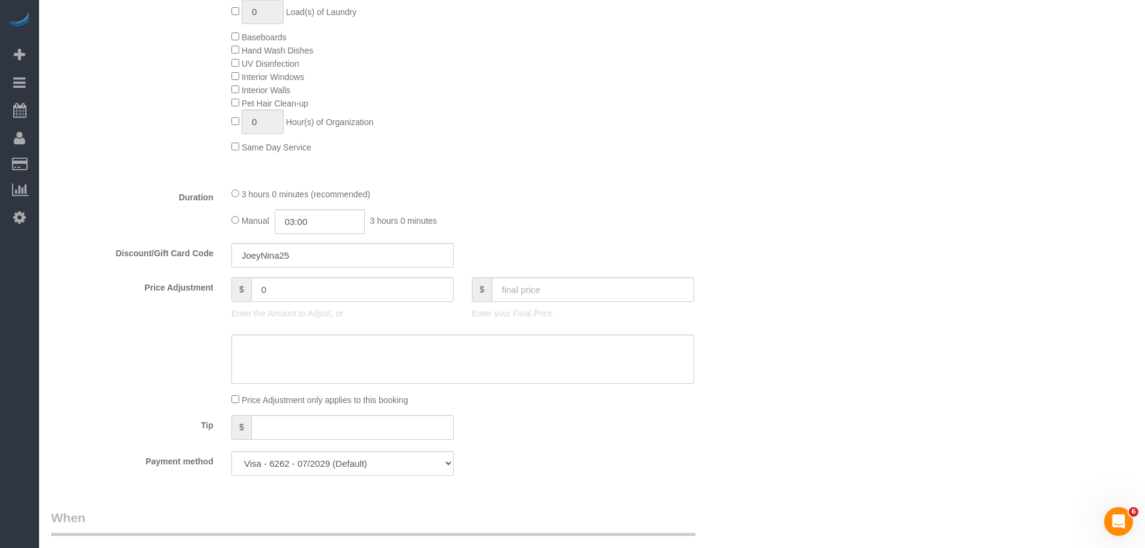
scroll to position [722, 0]
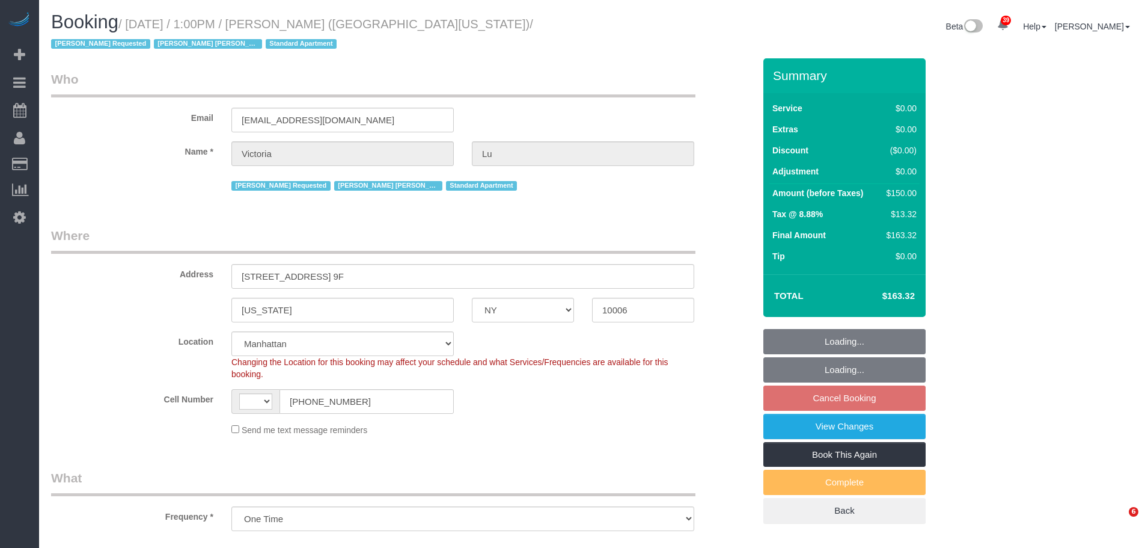
select select "NY"
select select "string:US"
select select "string:stripe-pm_1ObyDp4VGloSiKo7aOBasKSx"
select select "spot4"
select select "number:61"
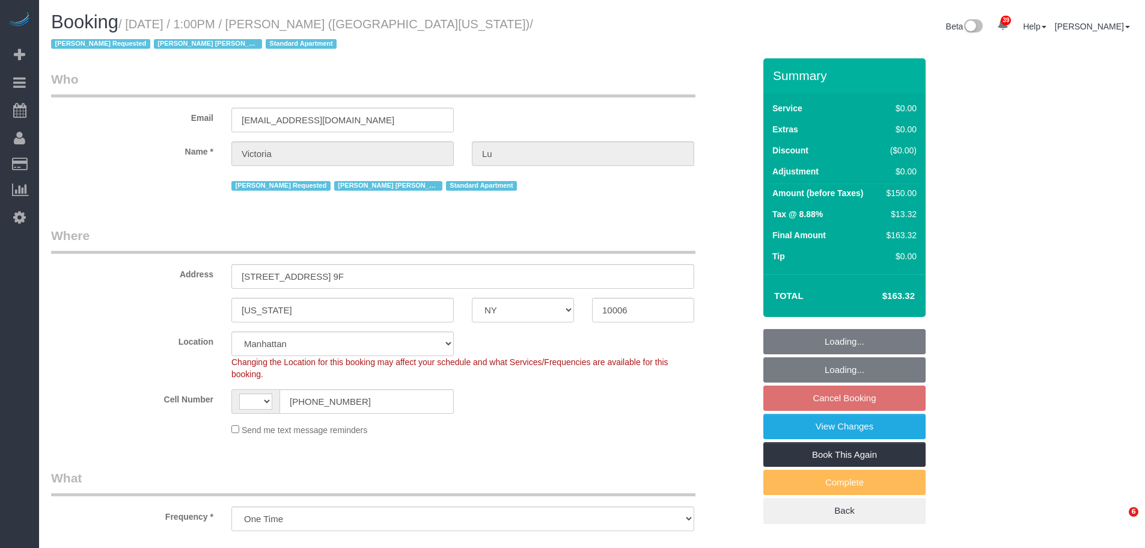
select select "number:75"
select select "number:15"
select select "number:5"
select select "object:979"
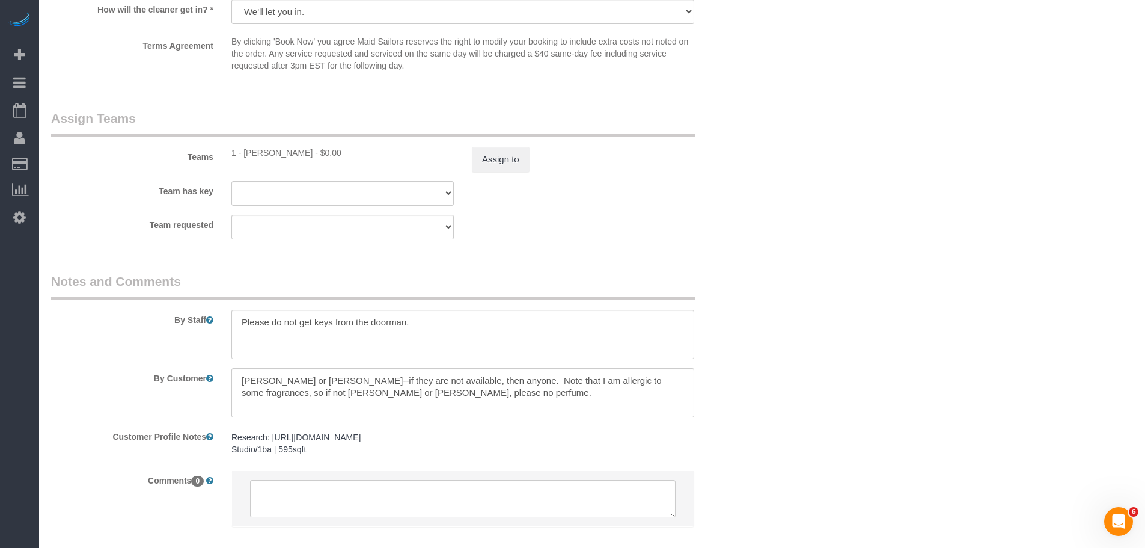
scroll to position [1503, 0]
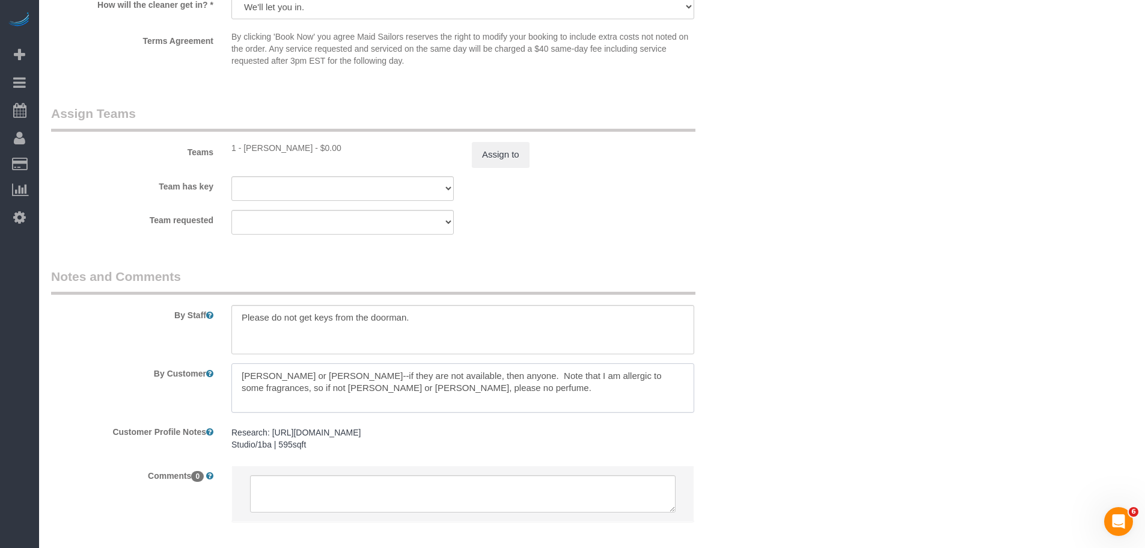
drag, startPoint x: 321, startPoint y: 382, endPoint x: 431, endPoint y: 392, distance: 109.9
click at [431, 392] on textarea at bounding box center [462, 387] width 463 height 49
click at [526, 382] on textarea at bounding box center [462, 387] width 463 height 49
drag, startPoint x: 515, startPoint y: 376, endPoint x: 530, endPoint y: 391, distance: 20.4
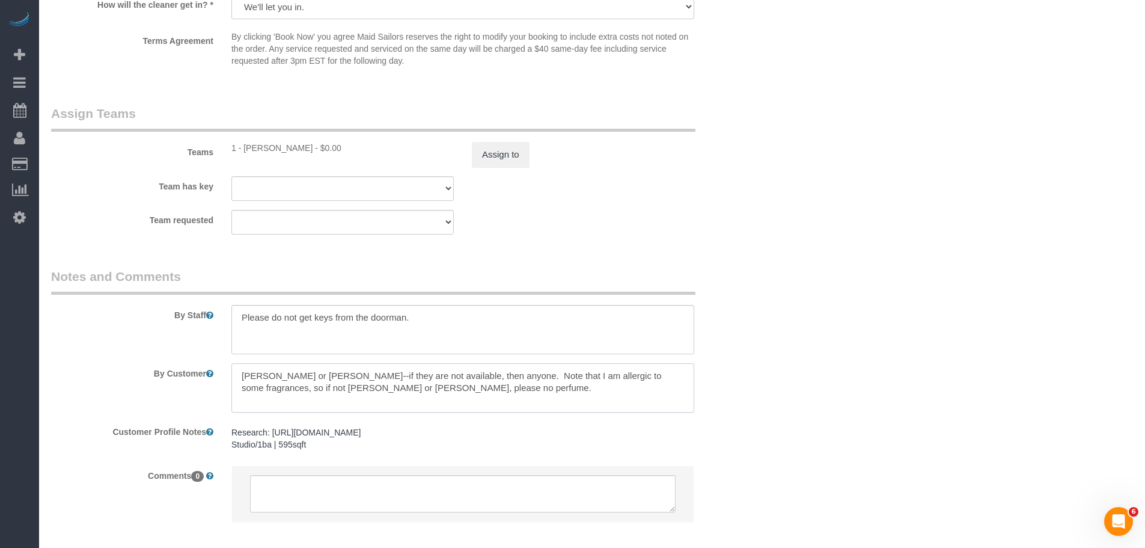
click at [530, 391] on textarea at bounding box center [462, 387] width 463 height 49
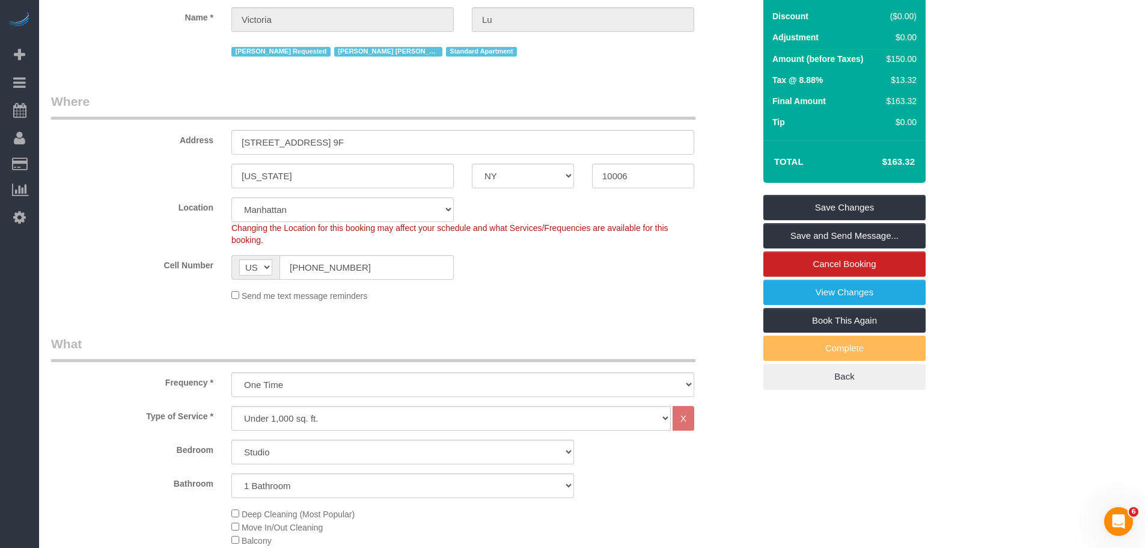
scroll to position [0, 0]
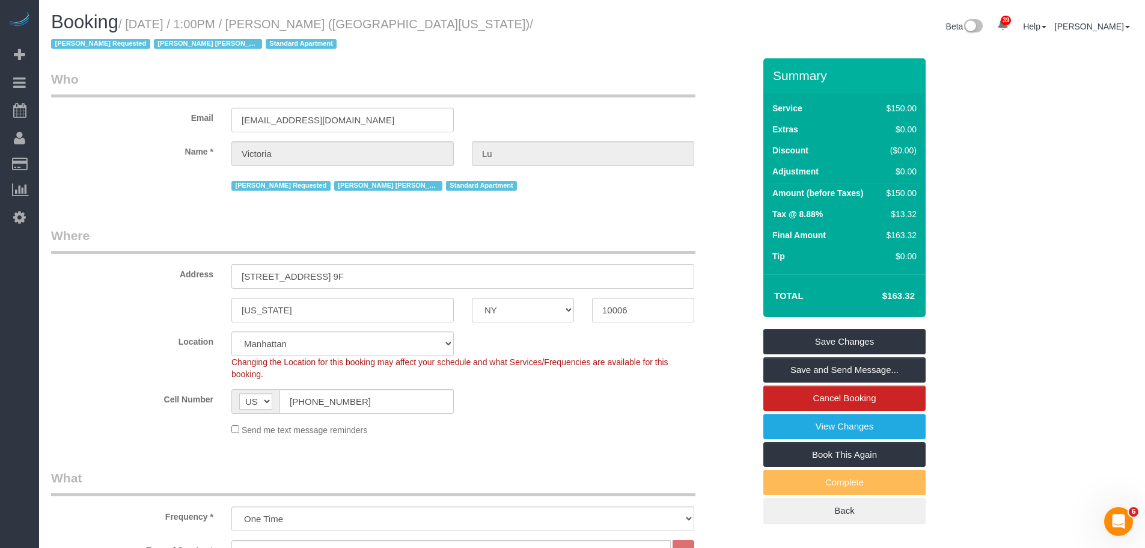
click at [301, 25] on small "/ October 15, 2025 / 1:00PM / Victoria Lu (University of Michigan) / Berdina Ph…" at bounding box center [292, 34] width 482 height 34
click at [320, 21] on small "/ October 15, 2025 / 1:00PM / Victoria Lu (University of Michigan) / Berdina Ph…" at bounding box center [292, 34] width 482 height 34
drag, startPoint x: 334, startPoint y: 20, endPoint x: 549, endPoint y: 49, distance: 217.2
click at [334, 20] on small "/ October 15, 2025 / 1:00PM / Victoria Lu (University of Michigan) / Berdina Ph…" at bounding box center [292, 34] width 482 height 34
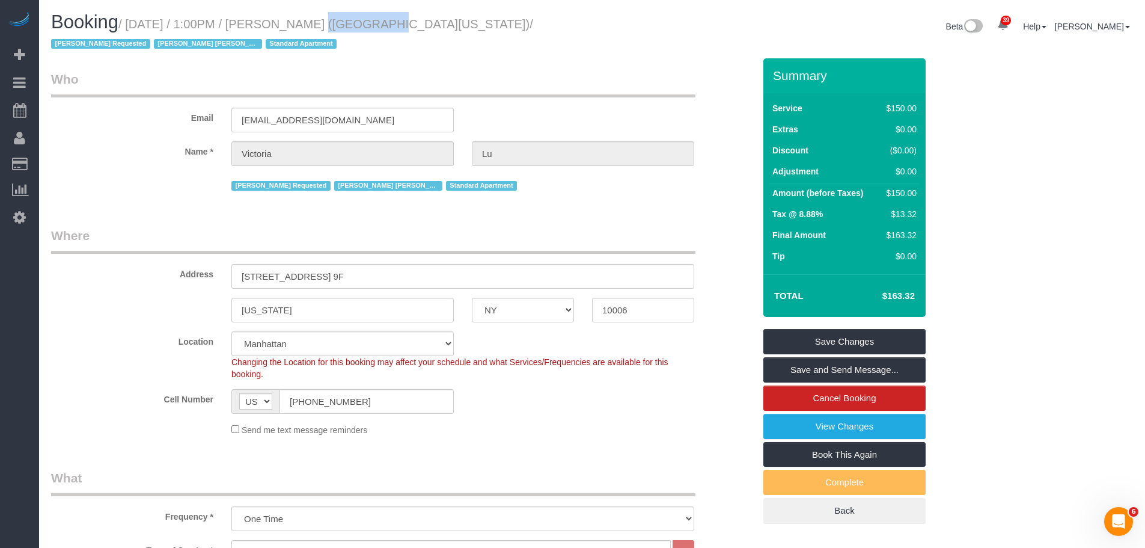
copy small "Victoria Lu"
click at [518, 103] on div "Email vlu@umich.edu" at bounding box center [403, 101] width 722 height 62
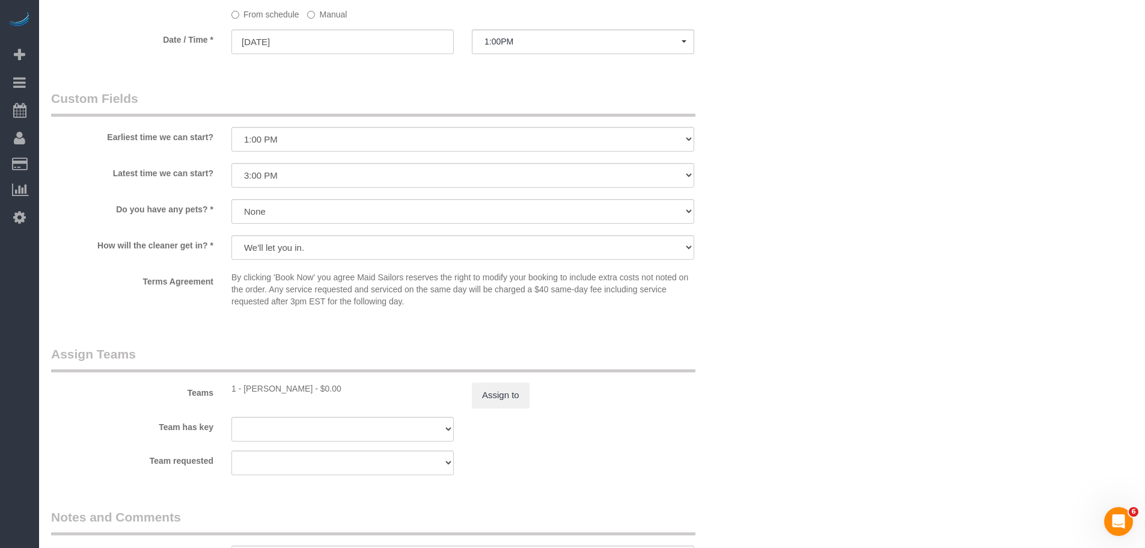
scroll to position [1503, 0]
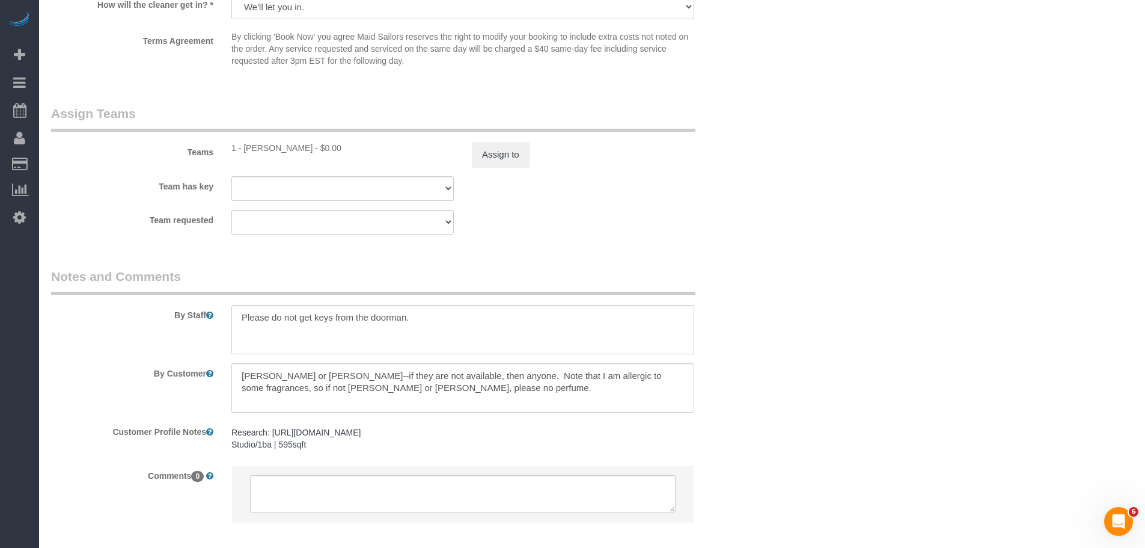
drag, startPoint x: 339, startPoint y: 370, endPoint x: 533, endPoint y: 357, distance: 195.2
click at [487, 382] on textarea at bounding box center [462, 387] width 463 height 49
click at [585, 380] on textarea at bounding box center [462, 387] width 463 height 49
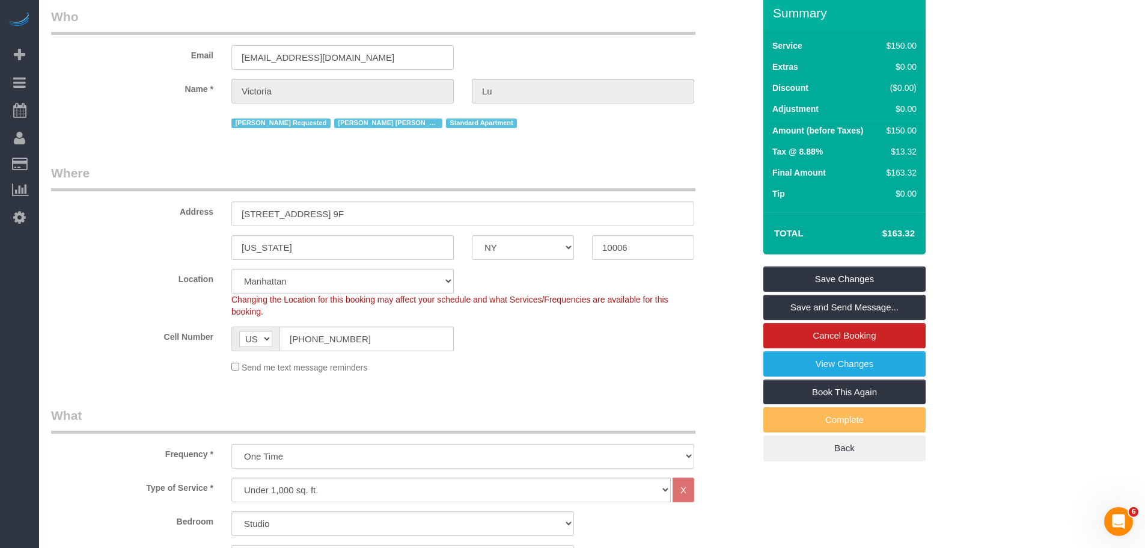
scroll to position [0, 0]
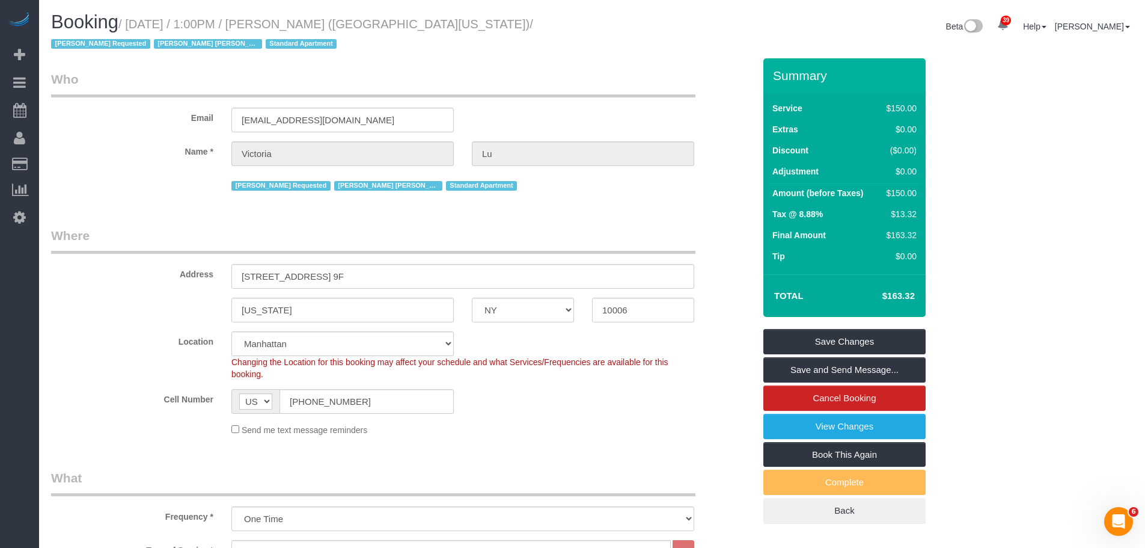
click at [291, 26] on small "/ October 15, 2025 / 1:00PM / Victoria Lu (University of Michigan) / Berdina Ph…" at bounding box center [292, 34] width 482 height 34
click at [331, 28] on small "/ October 15, 2025 / 1:00PM / Victoria Lu (University of Michigan) / Berdina Ph…" at bounding box center [292, 34] width 482 height 34
copy small "Victoria Lu"
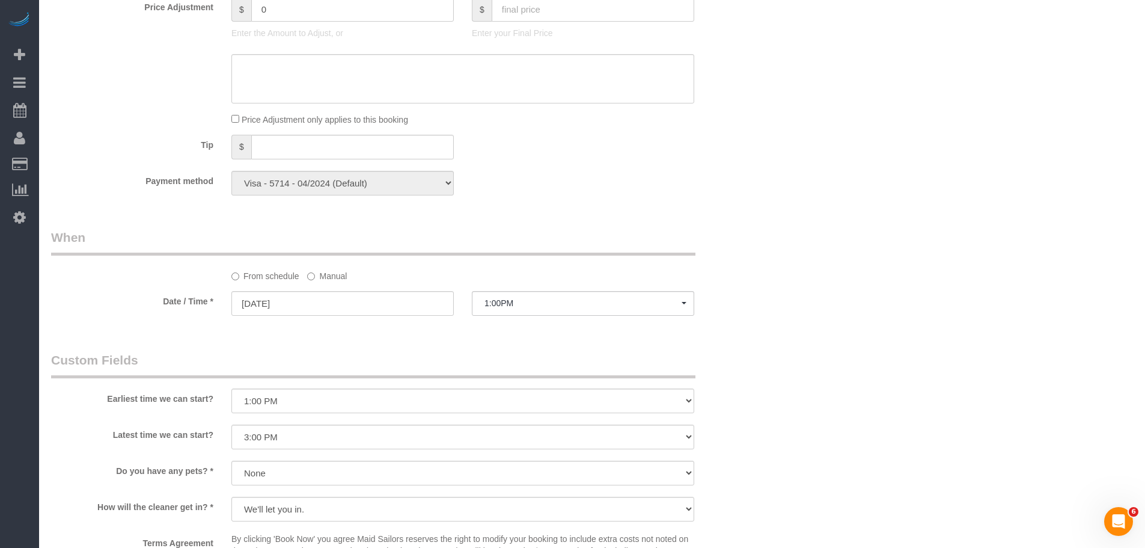
scroll to position [1263, 0]
